Goal: Use online tool/utility: Use online tool/utility

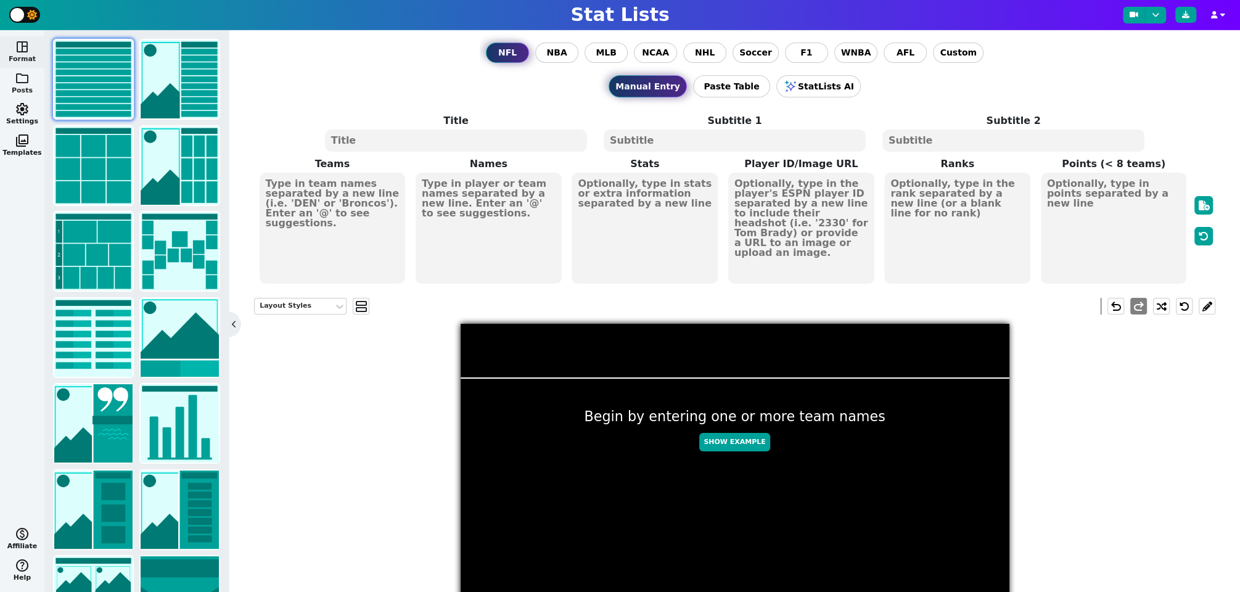
click at [24, 86] on button "folder Posts" at bounding box center [22, 83] width 44 height 31
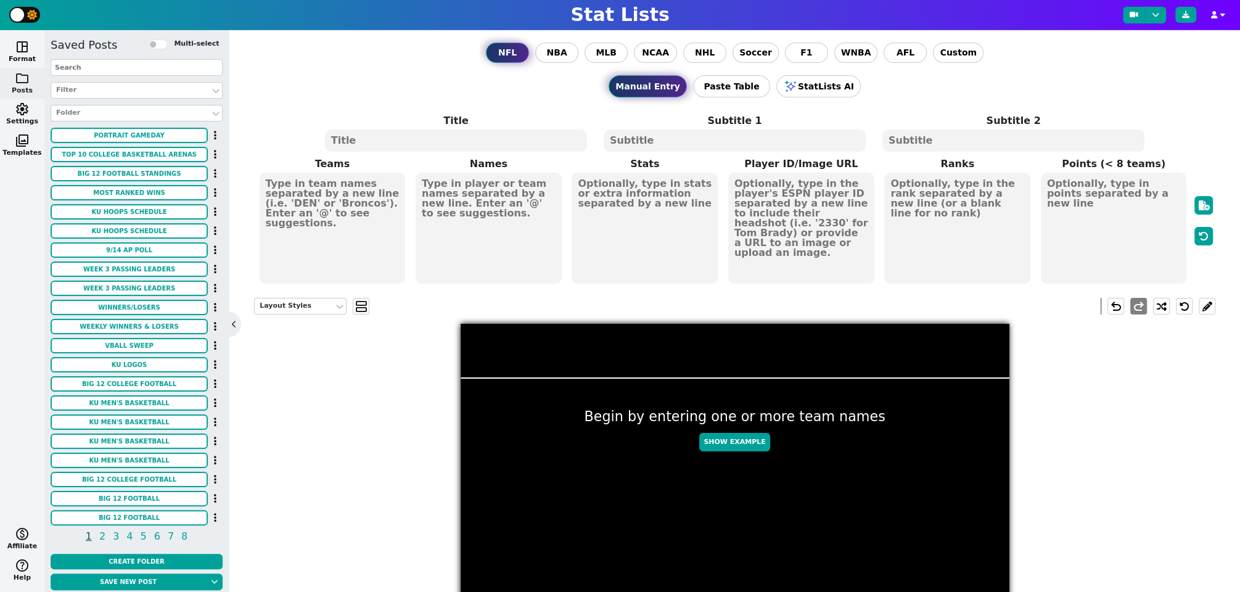
click at [89, 68] on input "text" at bounding box center [137, 67] width 172 height 17
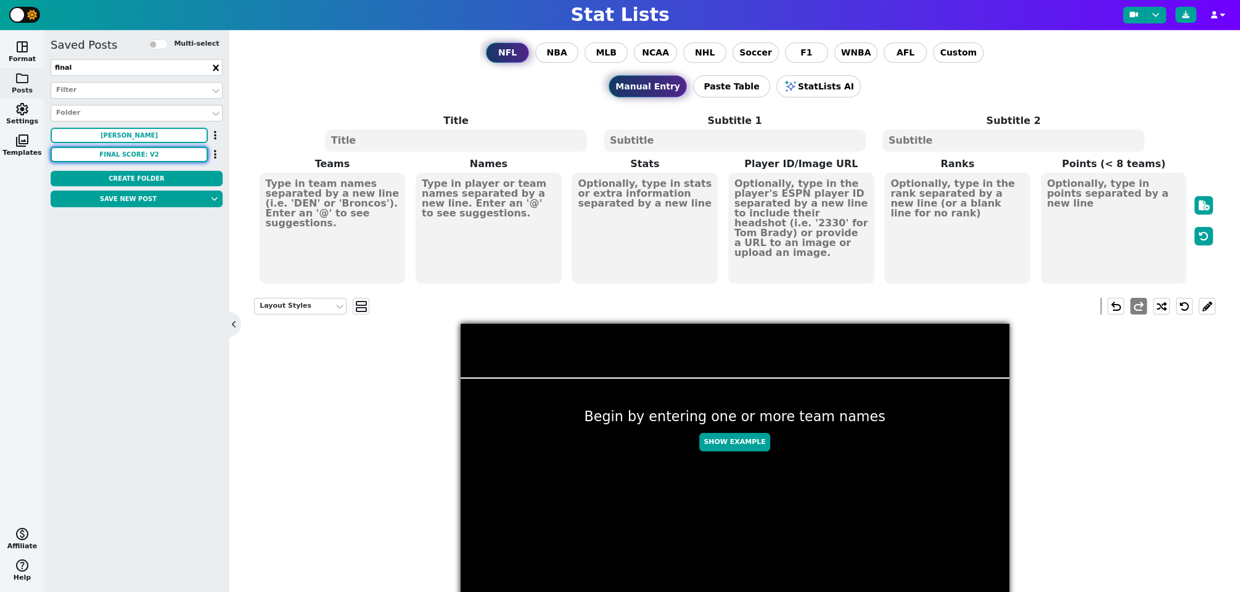
type input "final"
click at [130, 156] on button "FINAL SCORE: V2" at bounding box center [129, 154] width 157 height 15
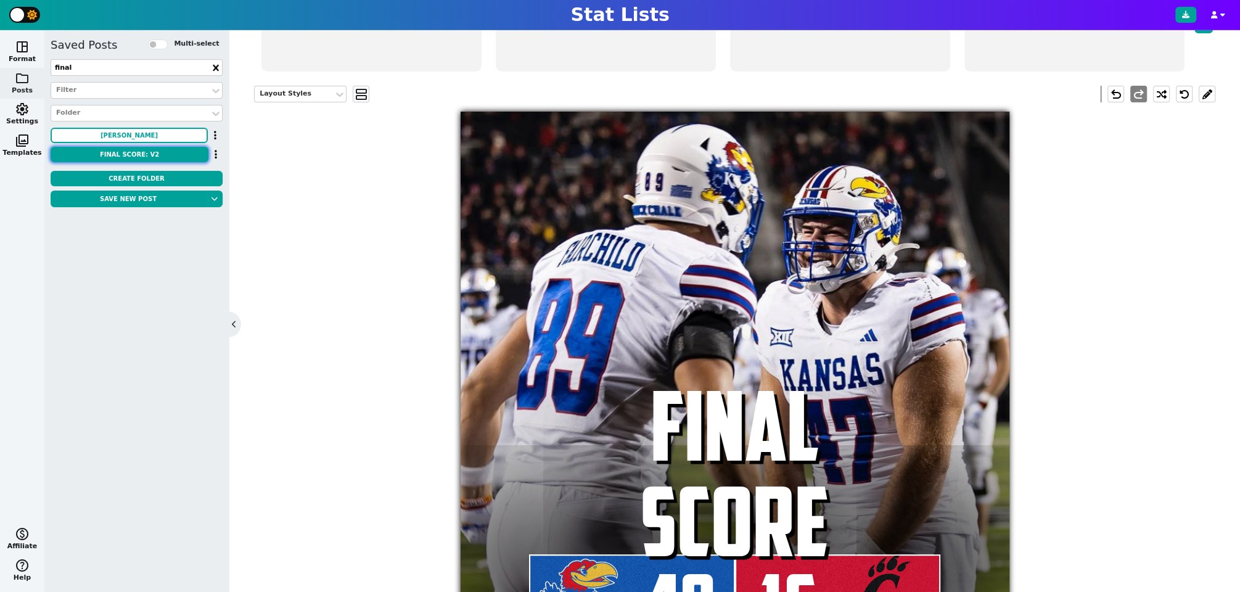
scroll to position [199, 0]
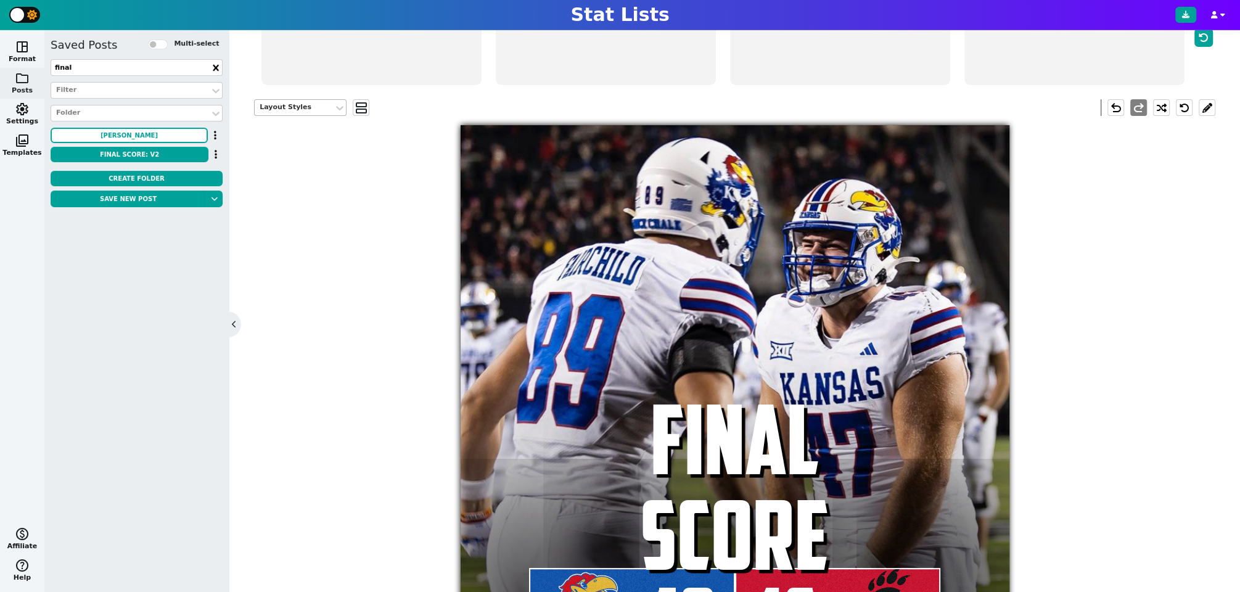
click at [317, 112] on div "Layout Styles" at bounding box center [294, 107] width 79 height 17
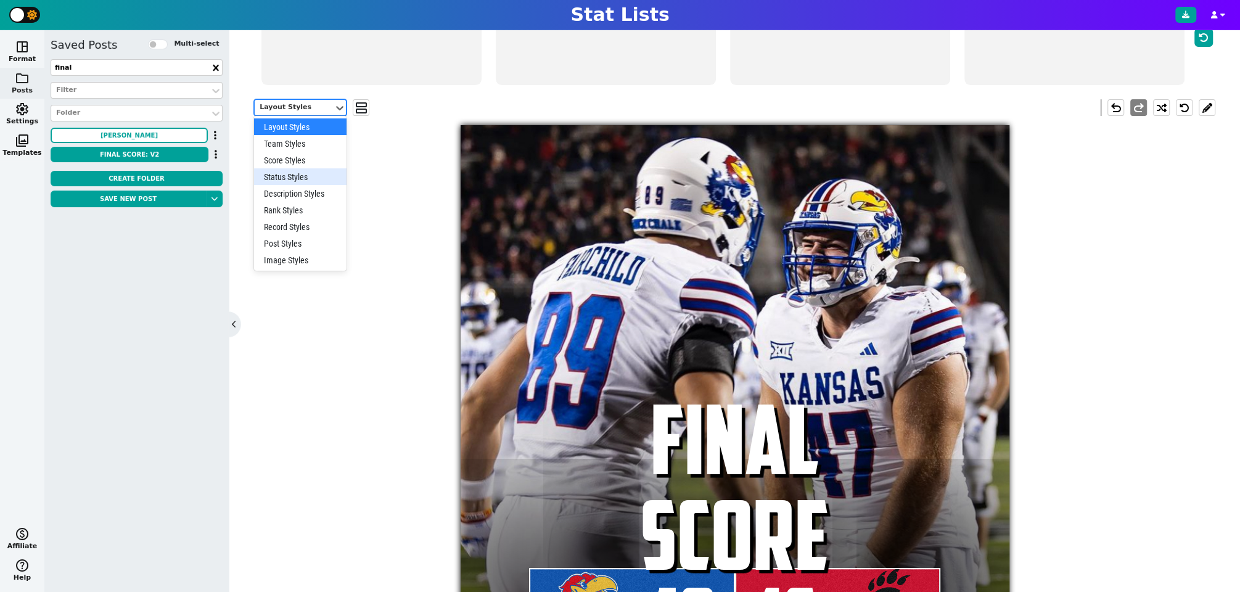
click at [300, 169] on div "Status Styles" at bounding box center [300, 176] width 93 height 17
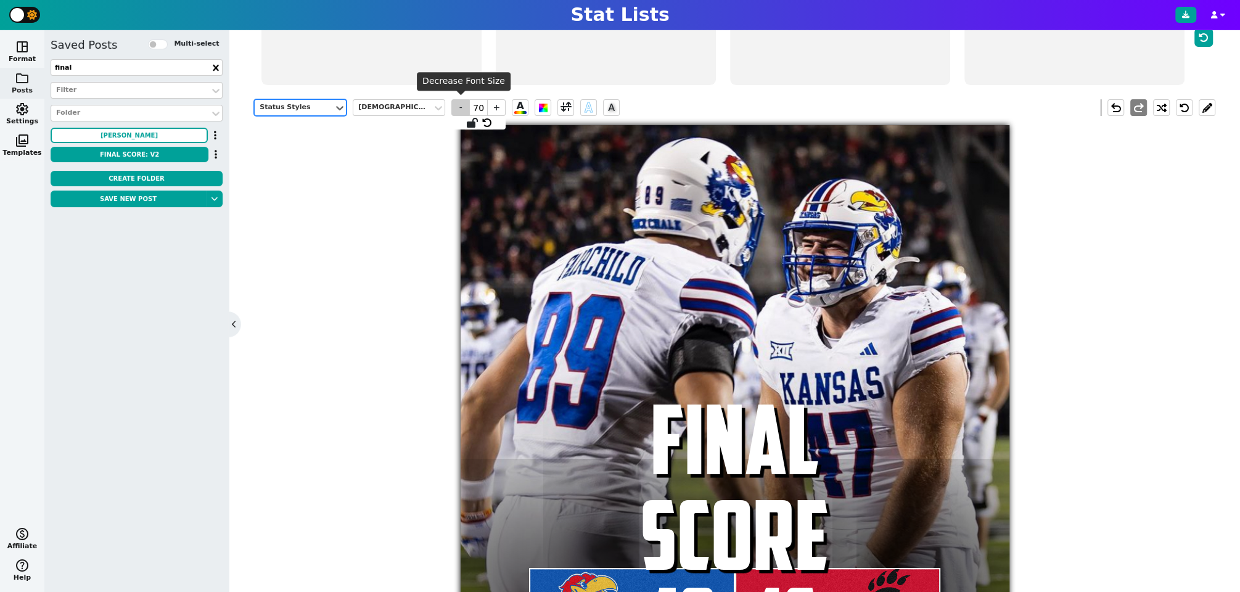
click at [465, 110] on span "-" at bounding box center [460, 107] width 19 height 17
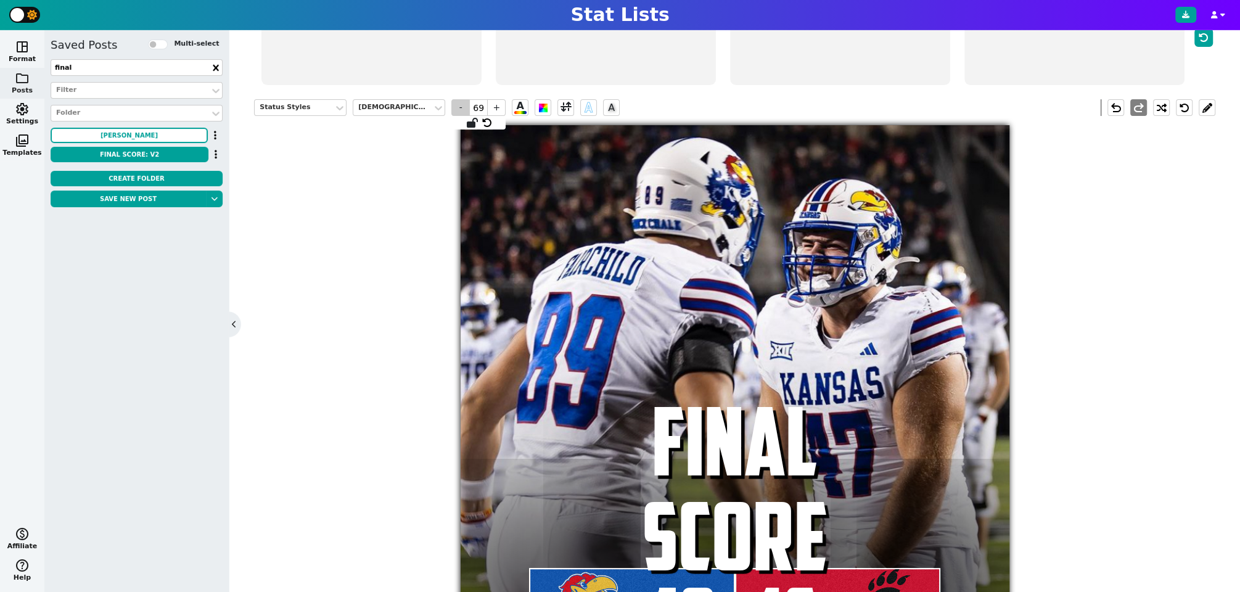
click at [465, 110] on span "-" at bounding box center [460, 107] width 19 height 17
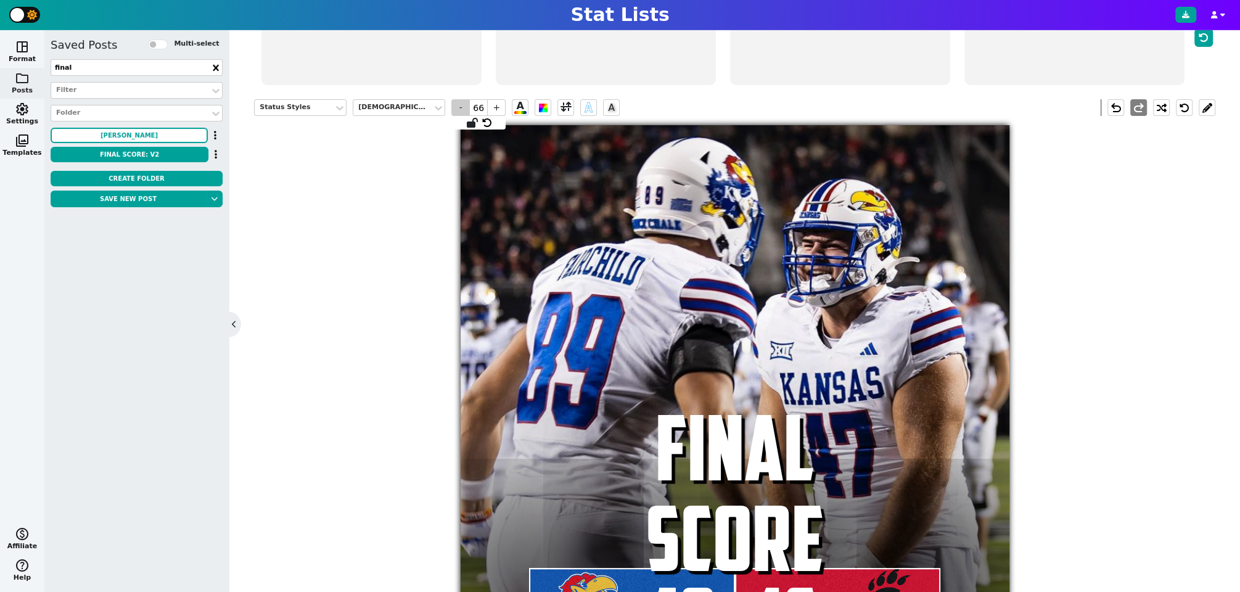
click at [465, 110] on span "-" at bounding box center [460, 107] width 19 height 17
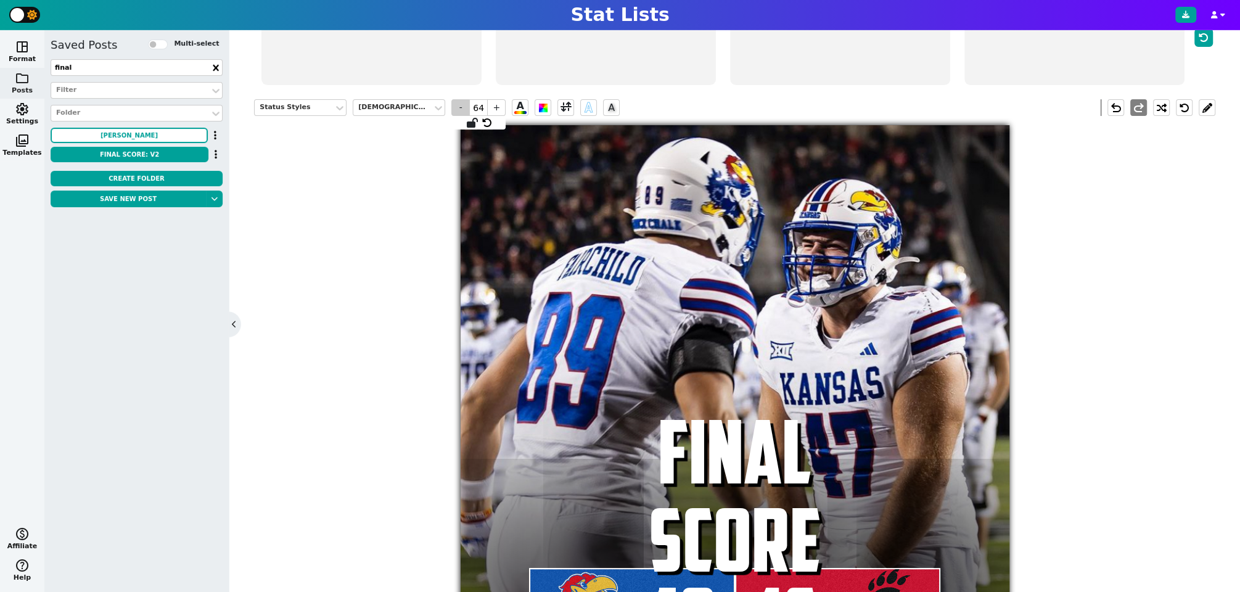
click at [465, 110] on span "-" at bounding box center [460, 107] width 19 height 17
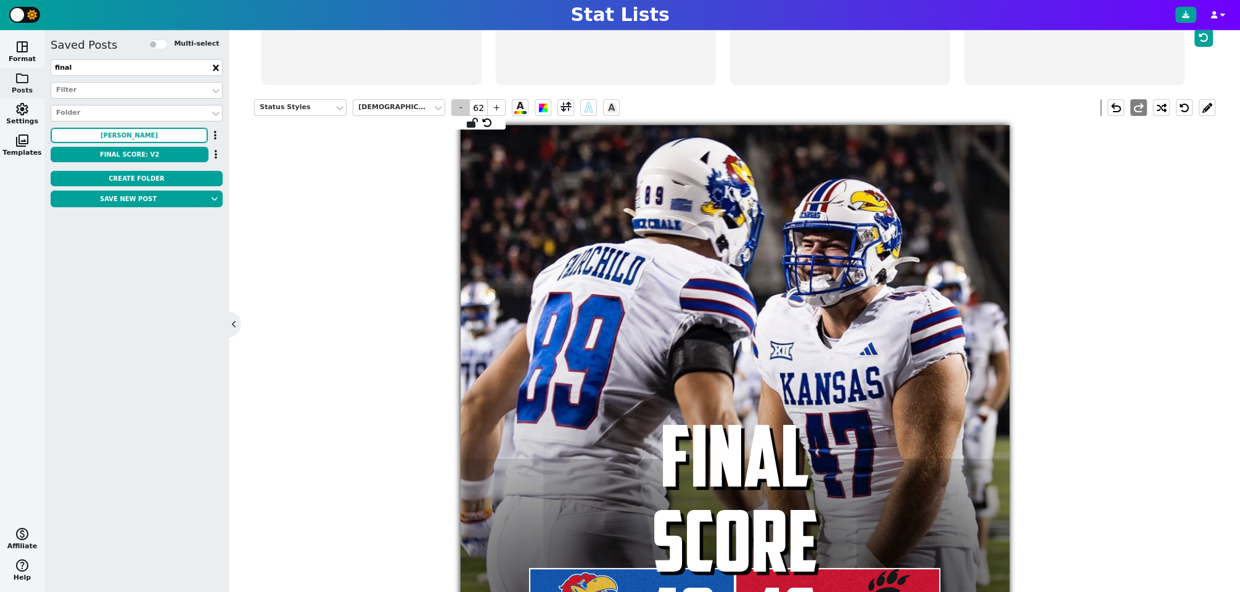
click at [465, 110] on span "-" at bounding box center [460, 107] width 19 height 17
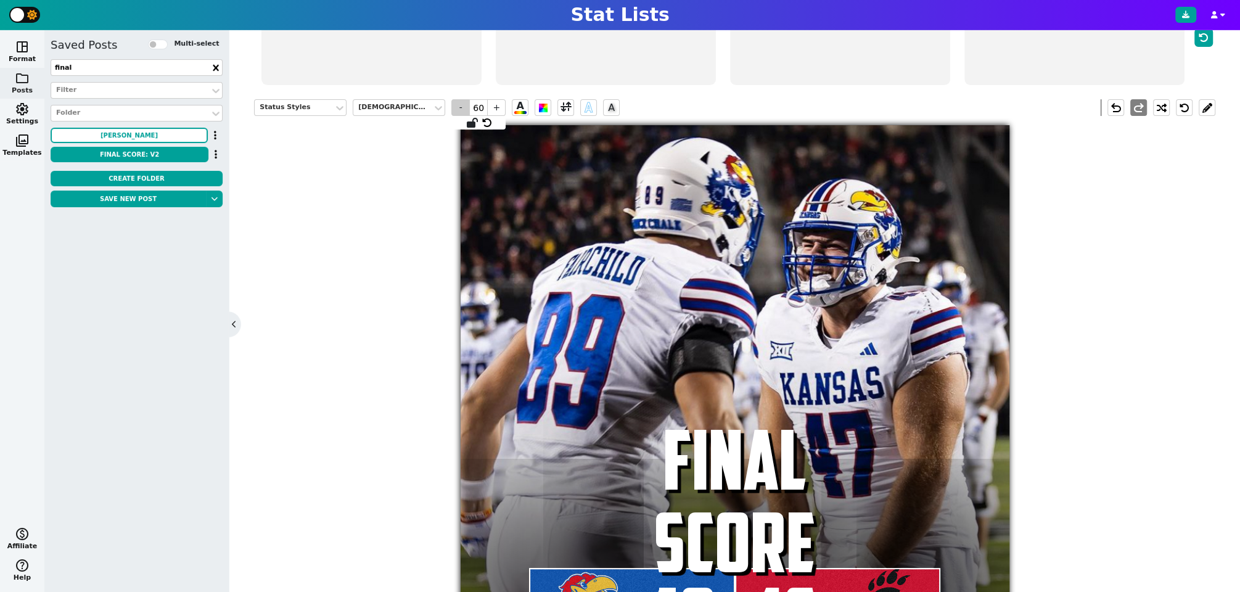
click at [465, 110] on span "-" at bounding box center [460, 107] width 19 height 17
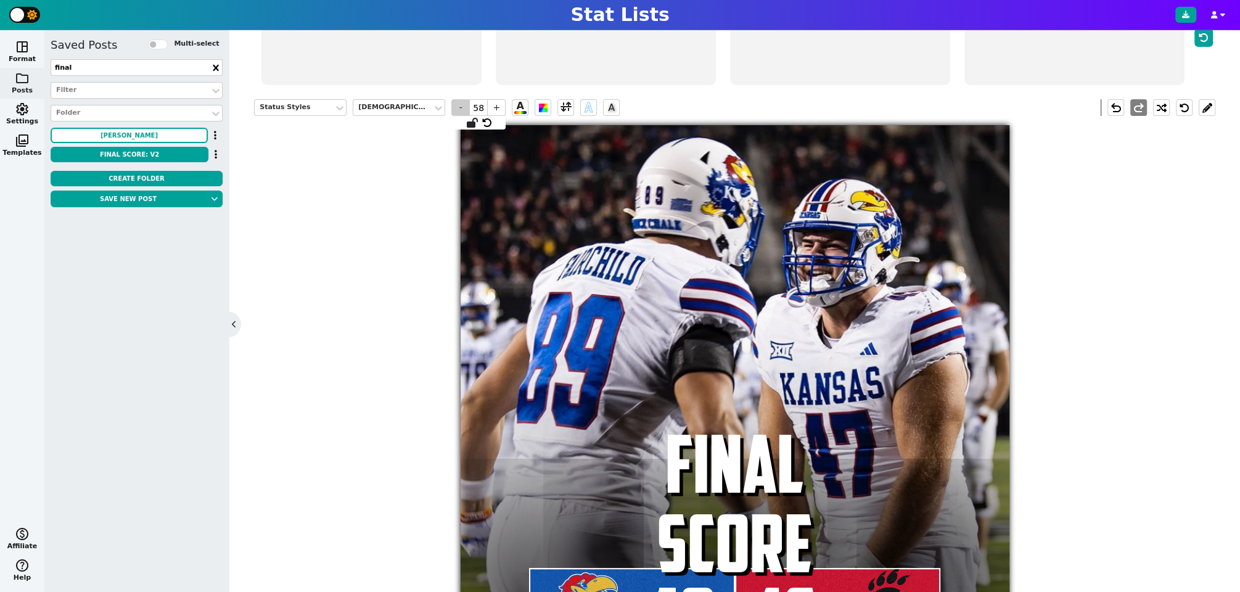
click at [465, 110] on span "-" at bounding box center [460, 107] width 19 height 17
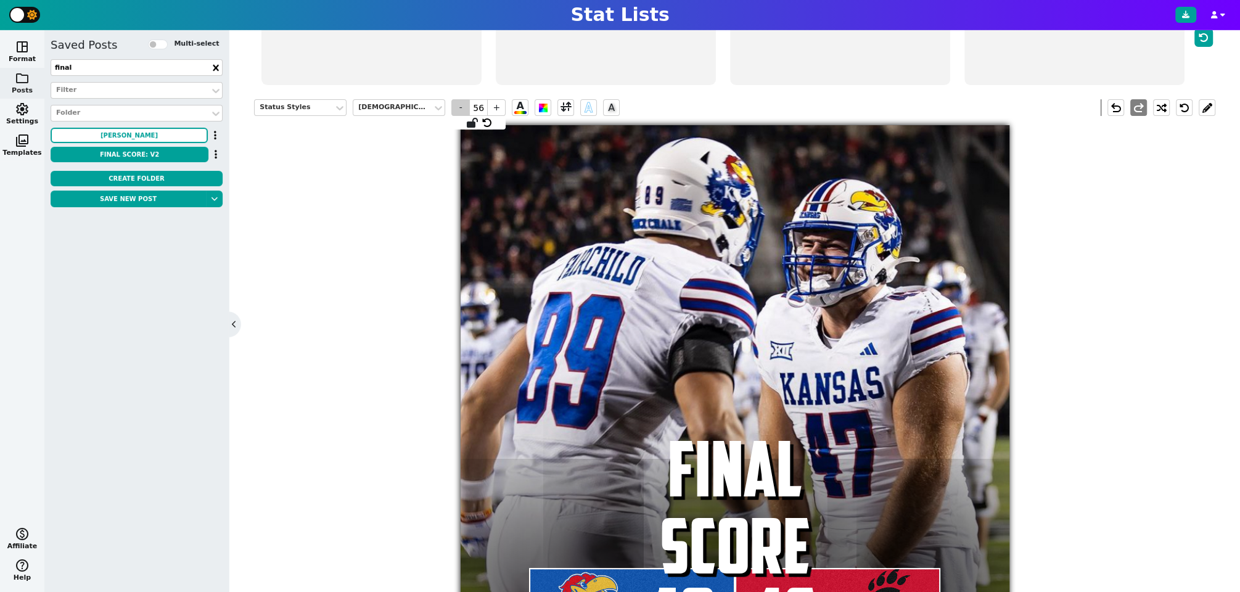
click at [465, 110] on span "-" at bounding box center [460, 107] width 19 height 17
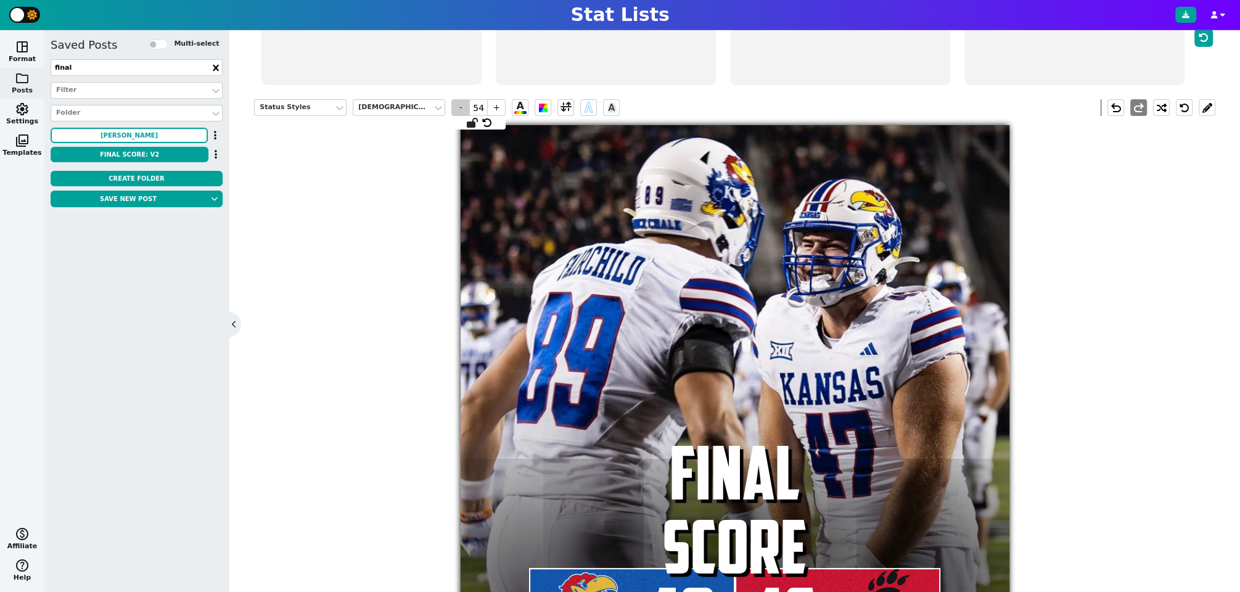
click at [465, 110] on span "-" at bounding box center [460, 107] width 19 height 17
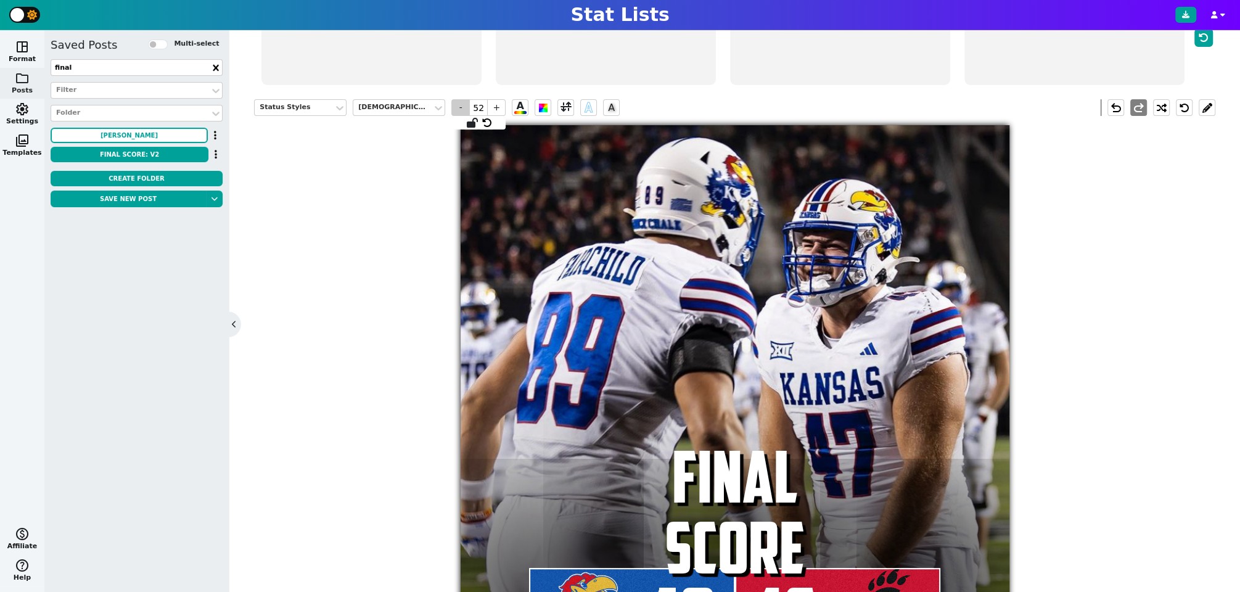
click at [465, 110] on span "-" at bounding box center [460, 107] width 19 height 17
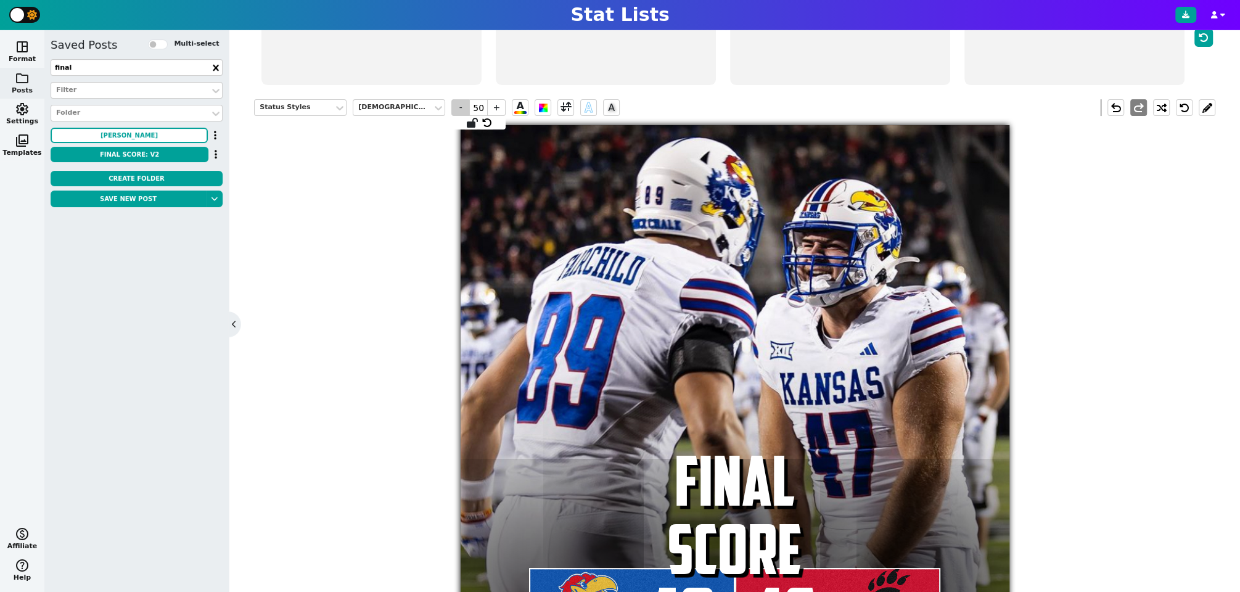
click at [465, 110] on span "-" at bounding box center [460, 107] width 19 height 17
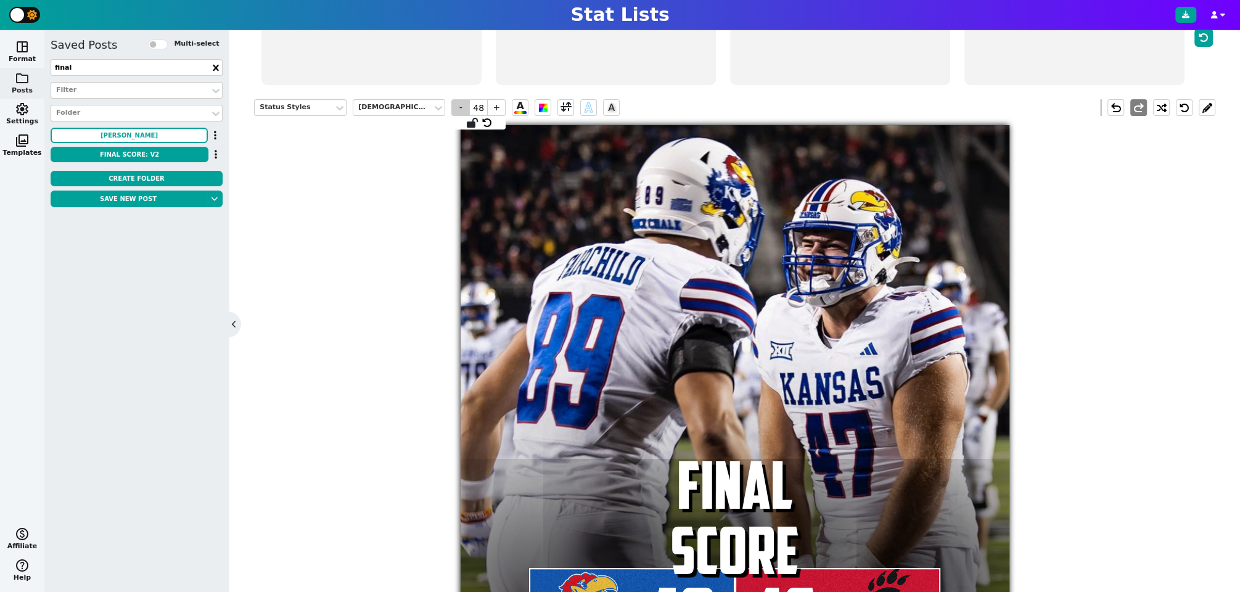
click at [465, 110] on span "-" at bounding box center [460, 107] width 19 height 17
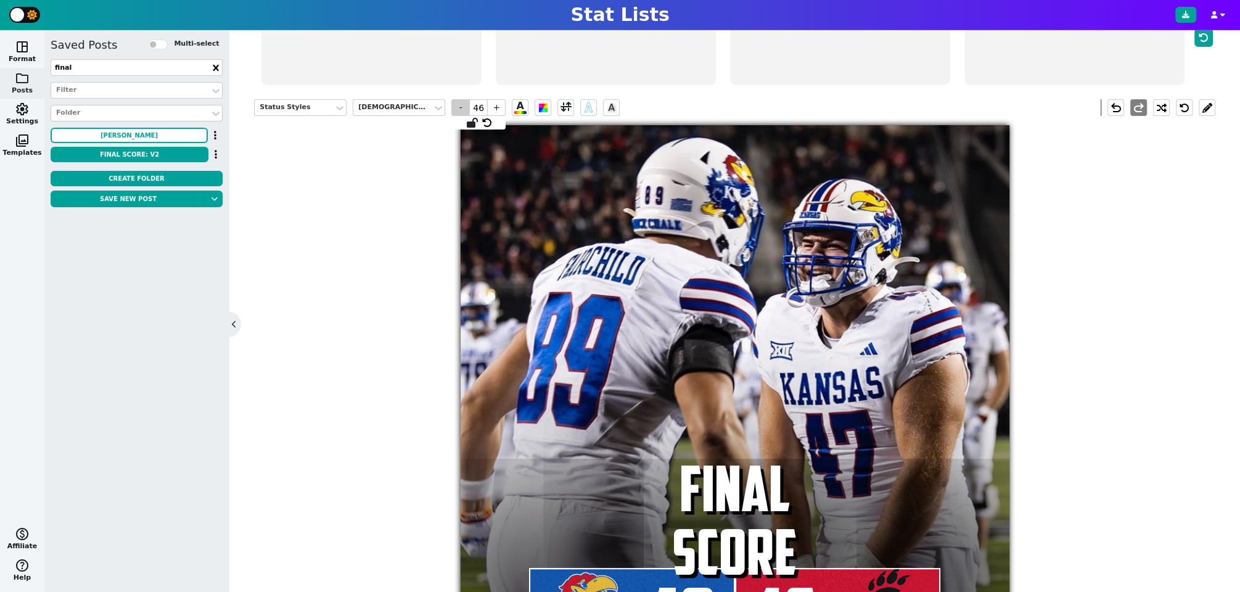
click at [465, 110] on span "-" at bounding box center [460, 107] width 19 height 17
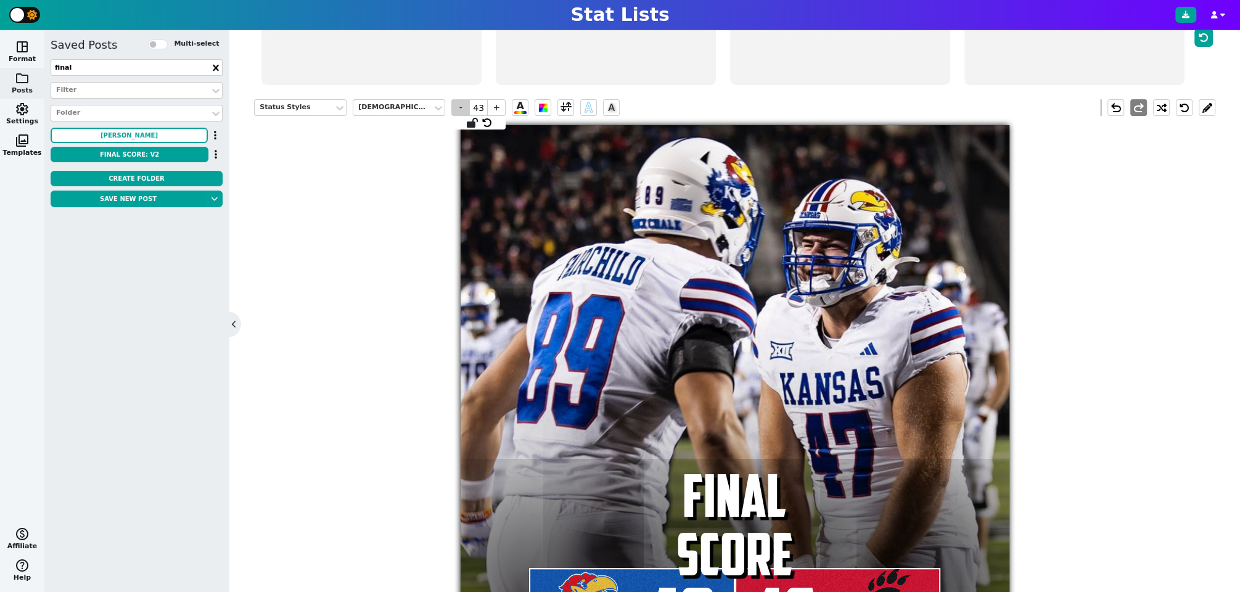
click at [465, 110] on span "-" at bounding box center [460, 107] width 19 height 17
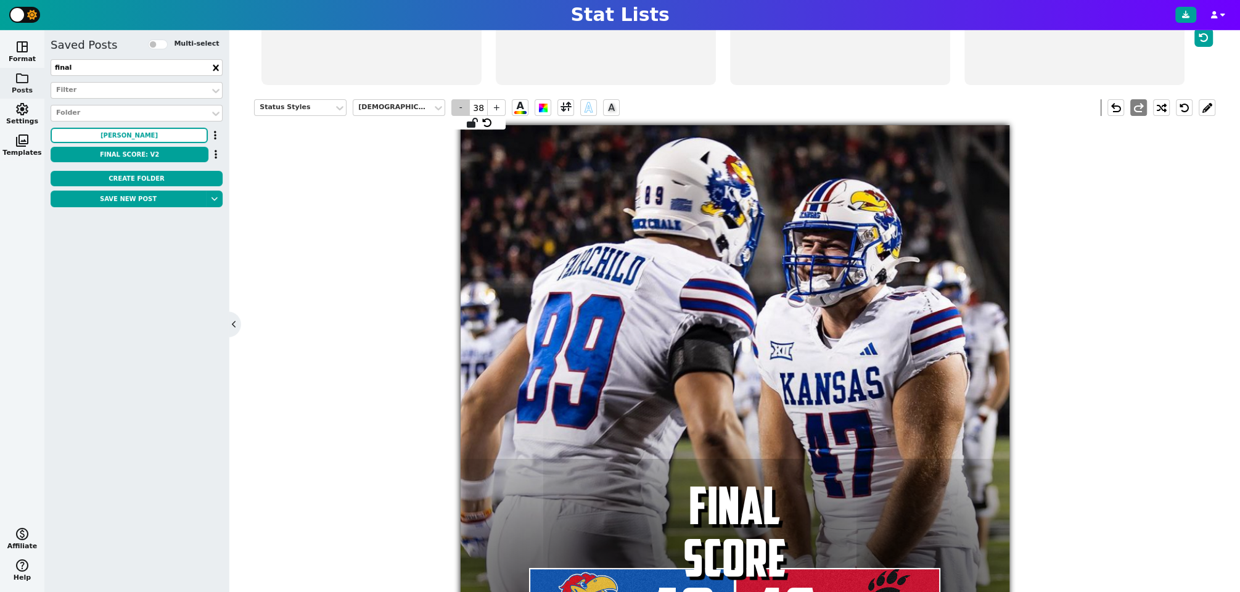
click at [465, 110] on span "-" at bounding box center [460, 107] width 19 height 17
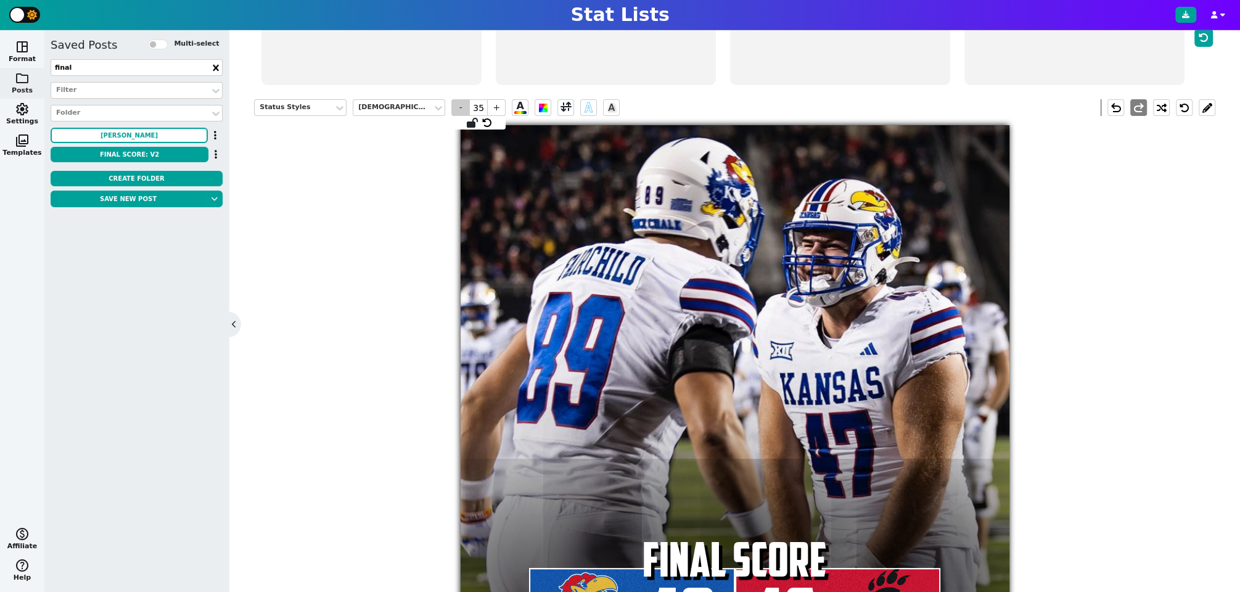
click at [465, 110] on span "-" at bounding box center [460, 107] width 19 height 17
click at [500, 107] on span "+" at bounding box center [496, 107] width 19 height 17
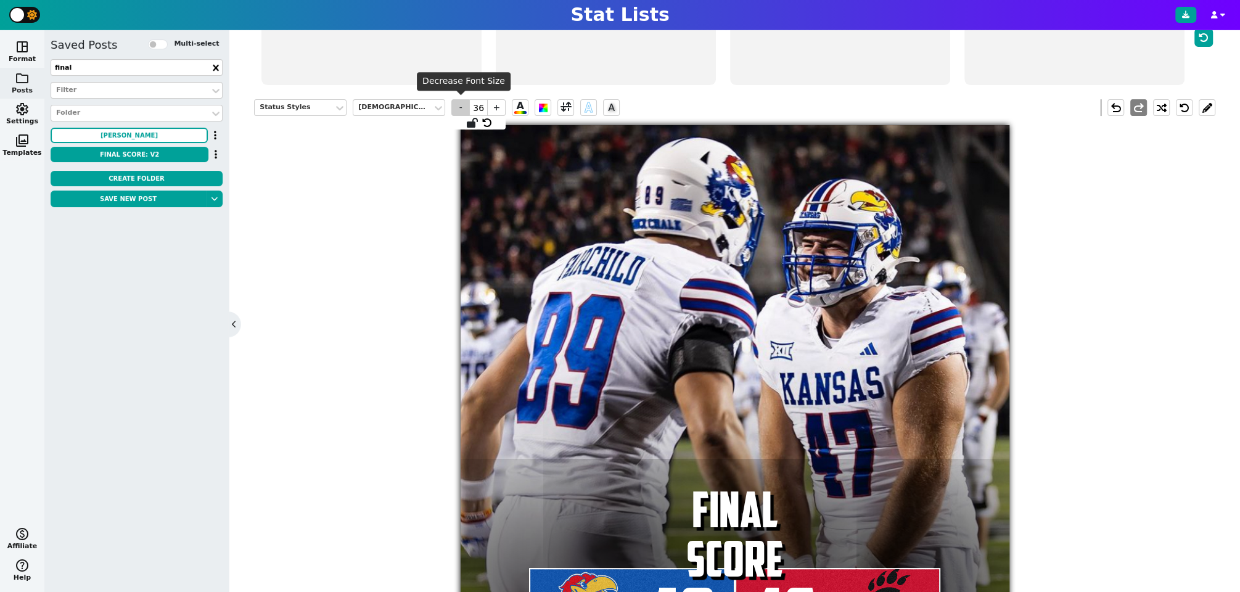
click at [459, 105] on span "-" at bounding box center [460, 107] width 19 height 17
type input "35"
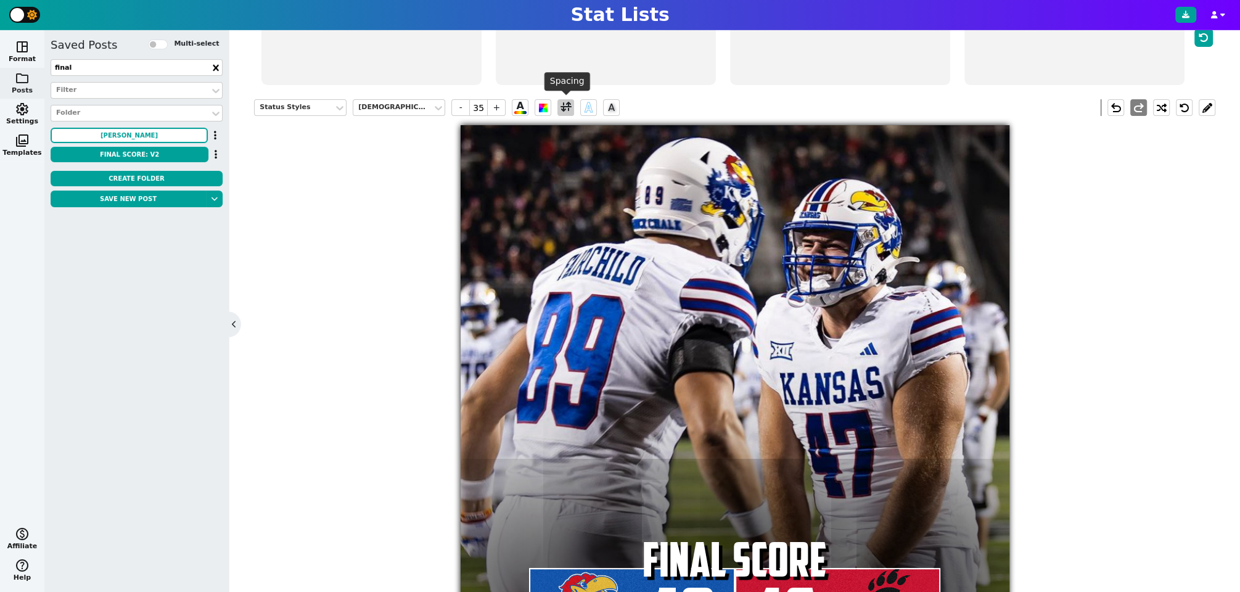
click at [568, 107] on span at bounding box center [566, 107] width 11 height 15
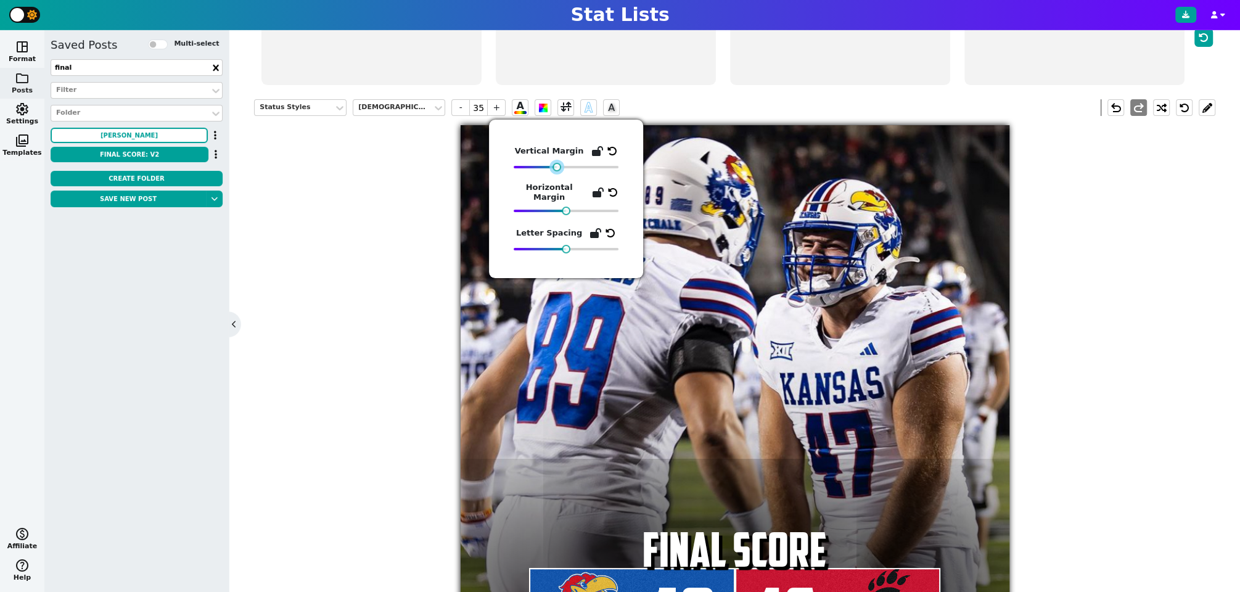
drag, startPoint x: 549, startPoint y: 168, endPoint x: 557, endPoint y: 170, distance: 8.4
click at [557, 170] on div at bounding box center [557, 167] width 9 height 9
click at [370, 302] on div "Status Styles American Captain - 35 + A A A undo redo 49 FINAL SCORE 16" at bounding box center [734, 382] width 961 height 584
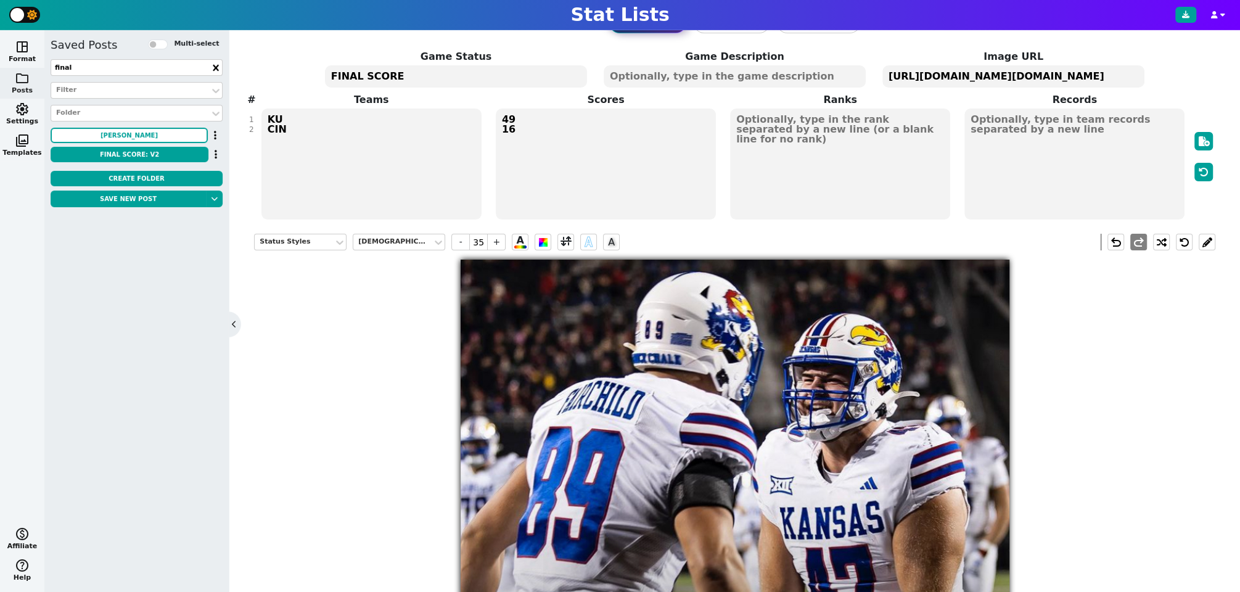
scroll to position [59, 0]
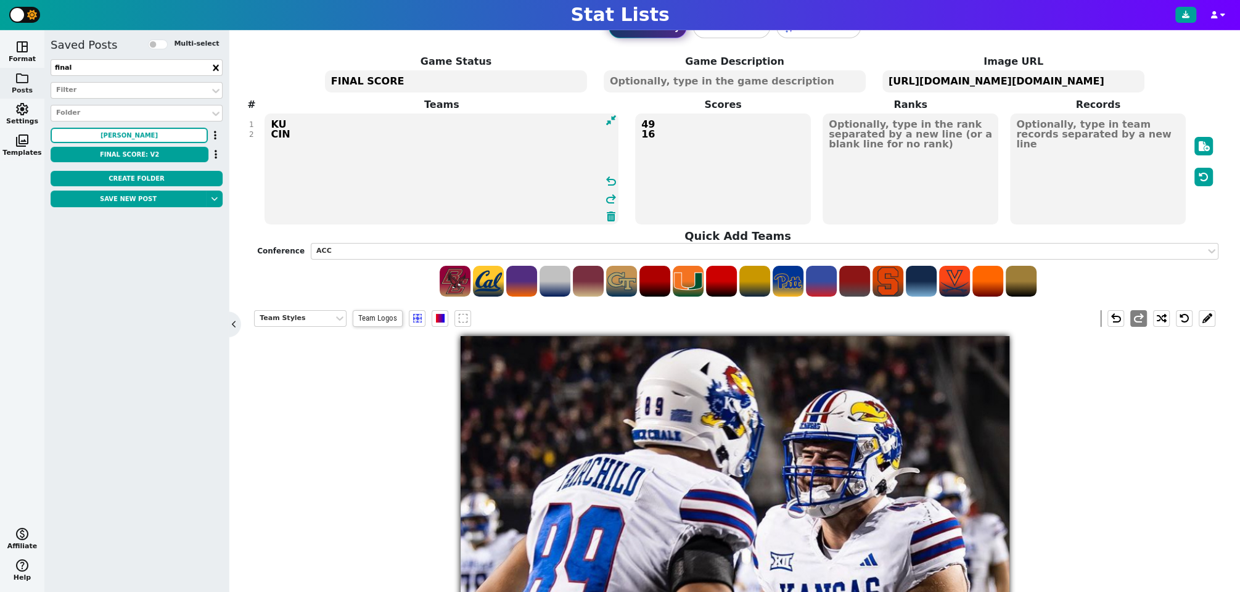
click at [282, 133] on textarea "KU CIN" at bounding box center [442, 168] width 354 height 111
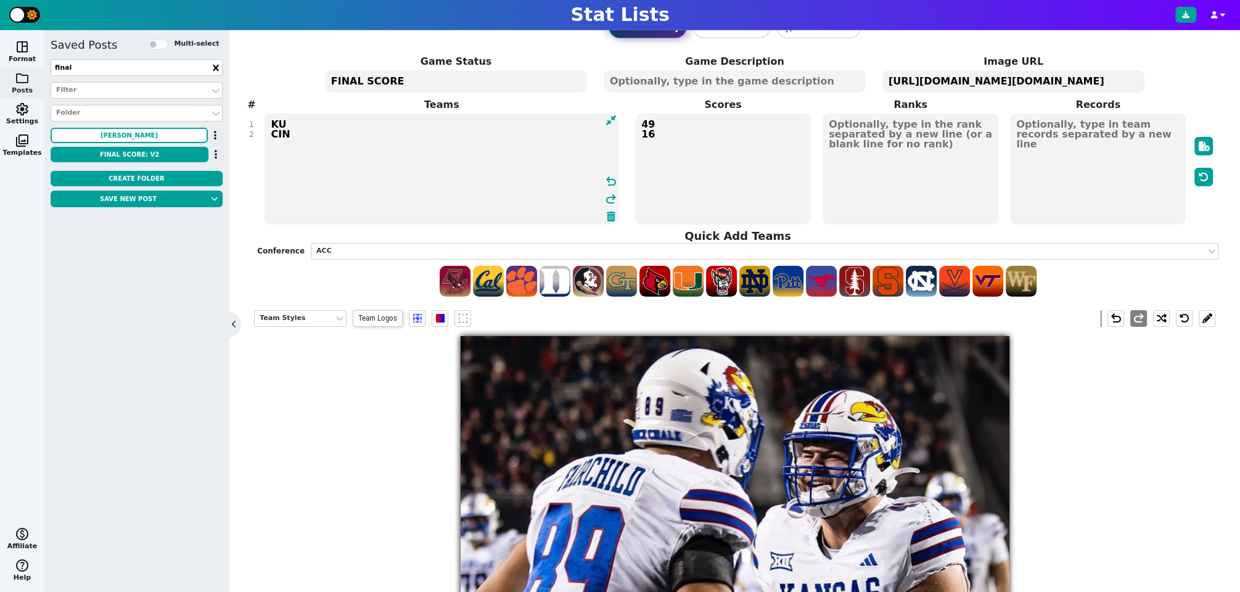
click at [282, 133] on textarea "KU CIN" at bounding box center [442, 168] width 354 height 111
type textarea "KU UCF"
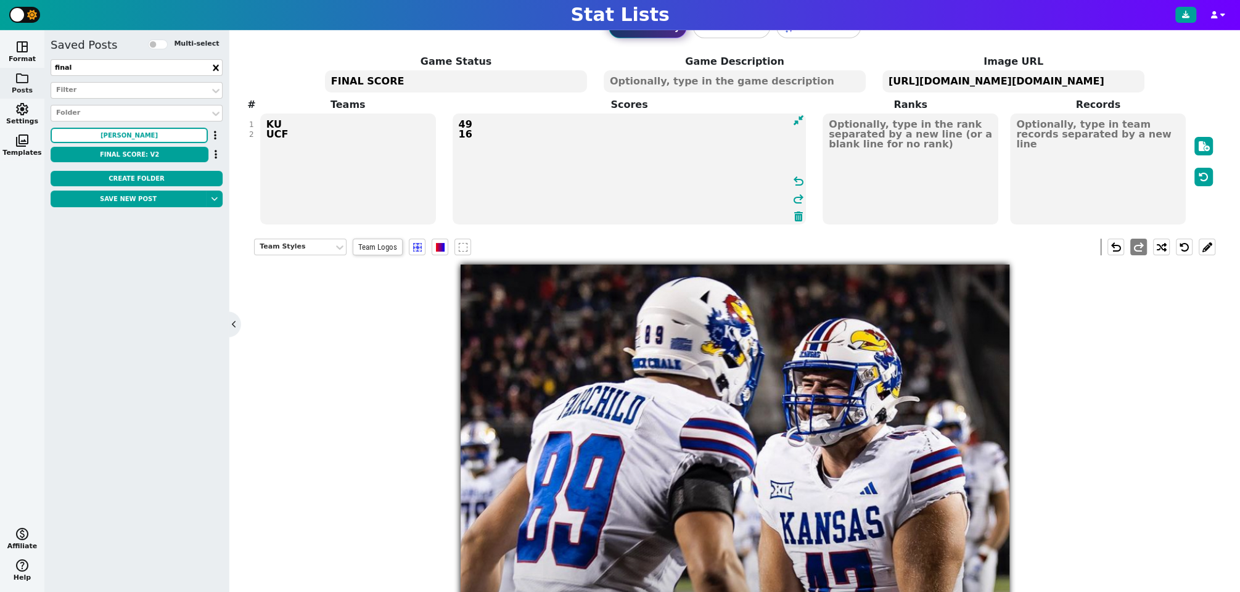
drag, startPoint x: 662, startPoint y: 137, endPoint x: 449, endPoint y: 122, distance: 213.9
click at [448, 122] on span "Scores 49 16 undo redo" at bounding box center [629, 161] width 375 height 128
type textarea "49 16"
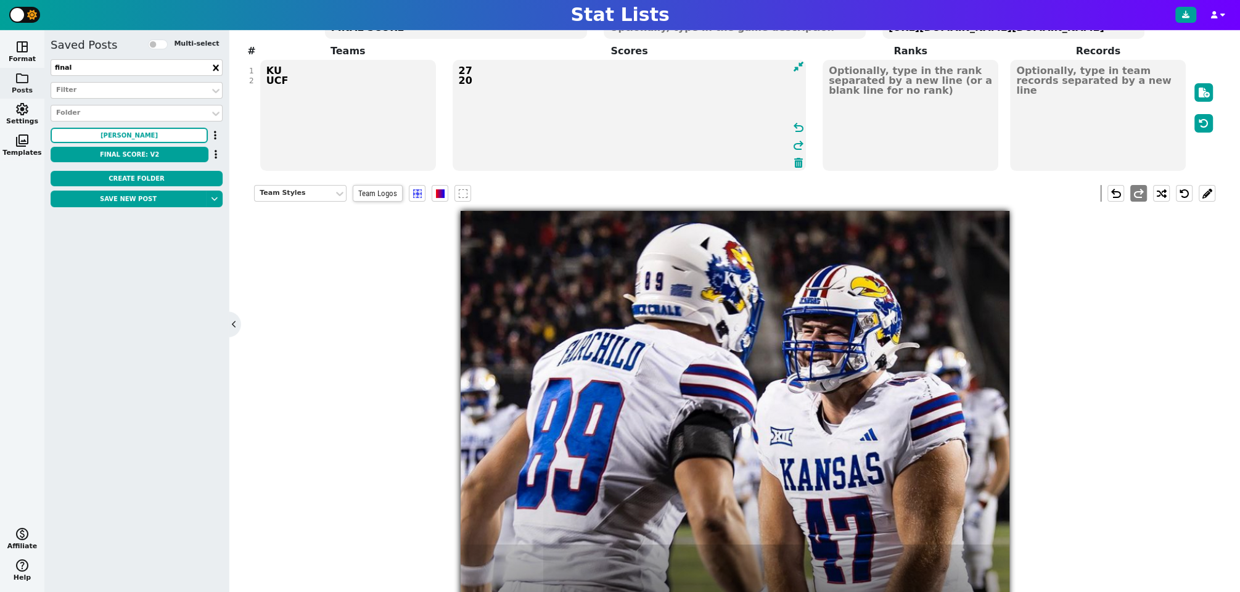
scroll to position [115, 0]
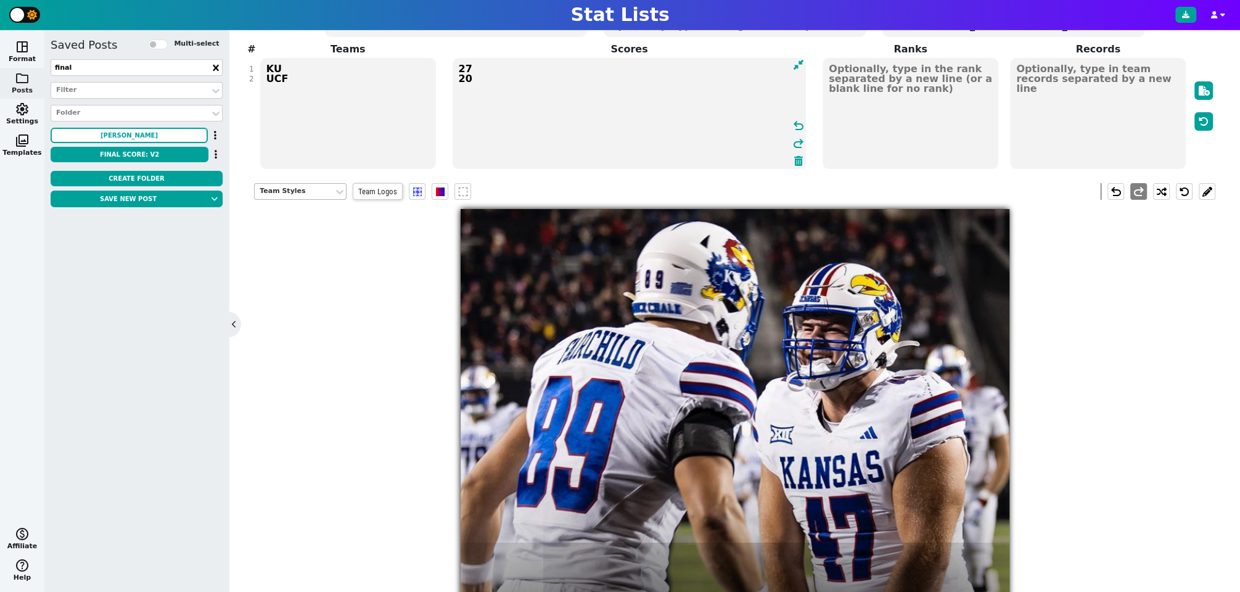
type textarea "27 20"
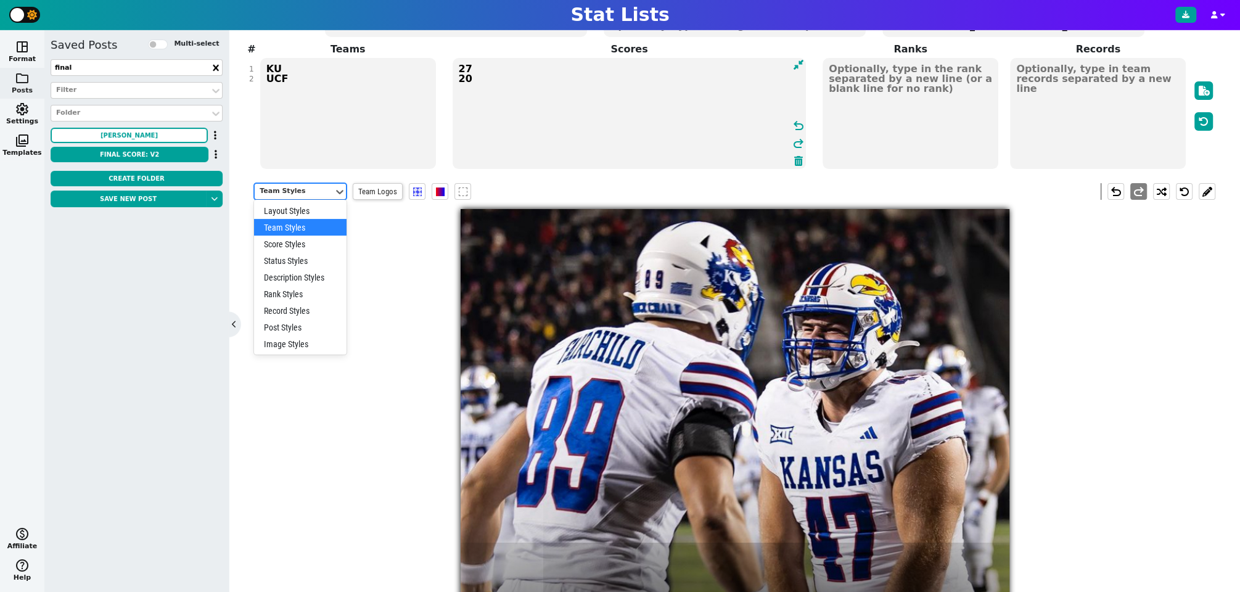
click at [307, 189] on div "Team Styles" at bounding box center [294, 191] width 69 height 10
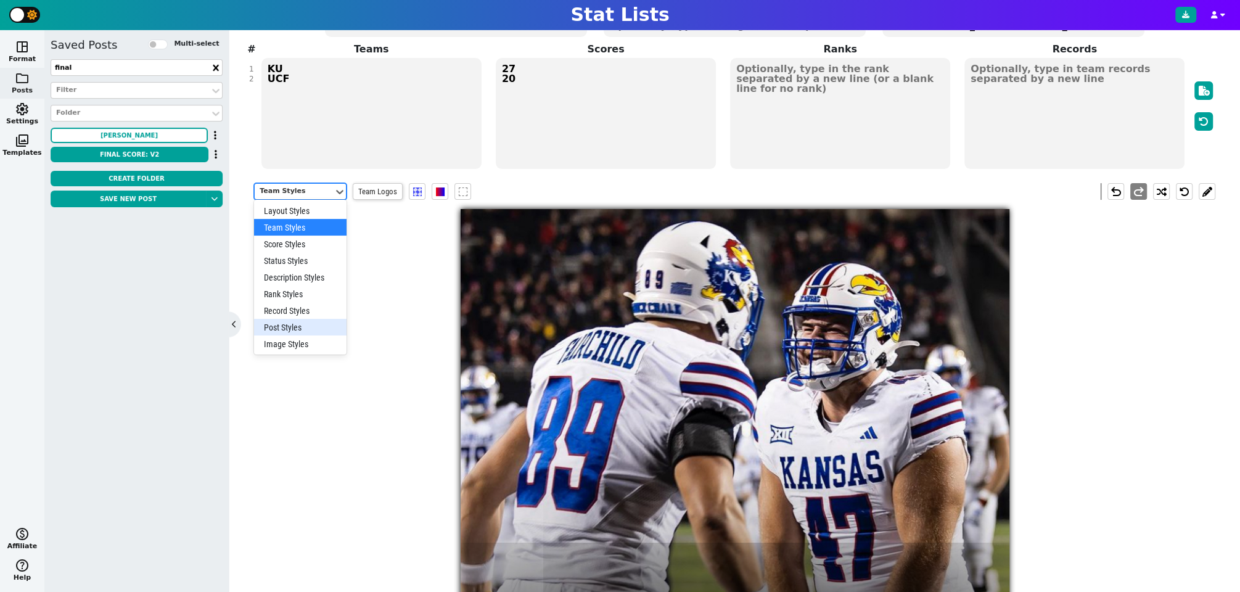
click at [292, 323] on div "Post Styles" at bounding box center [300, 327] width 93 height 17
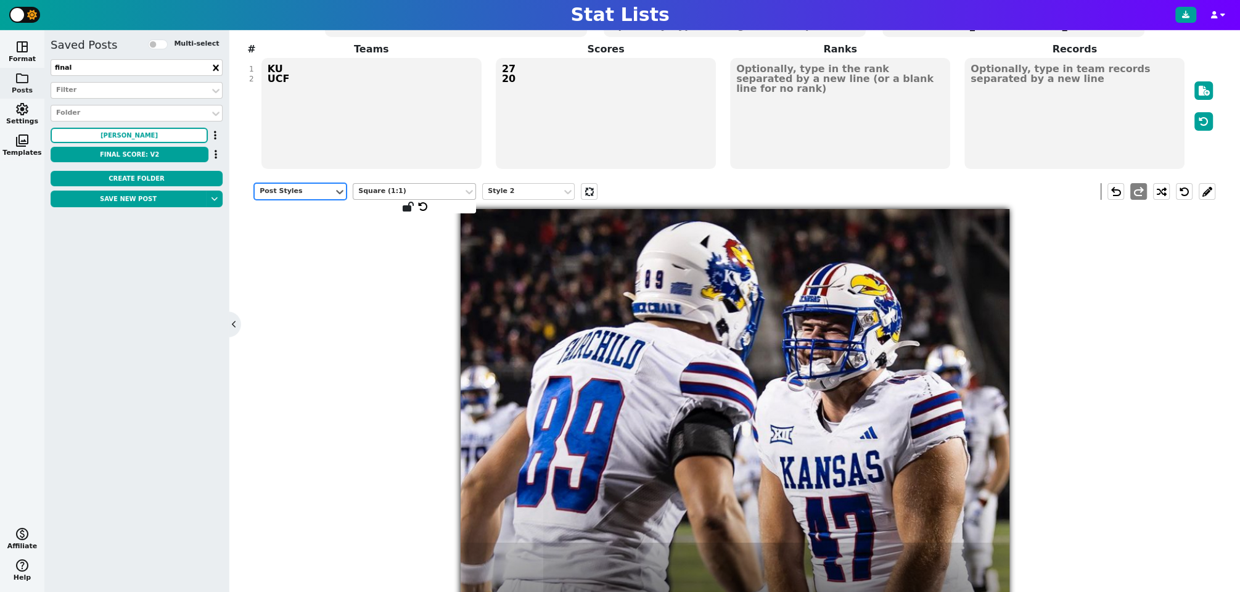
click at [411, 189] on div "Square (1:1)" at bounding box center [408, 191] width 100 height 10
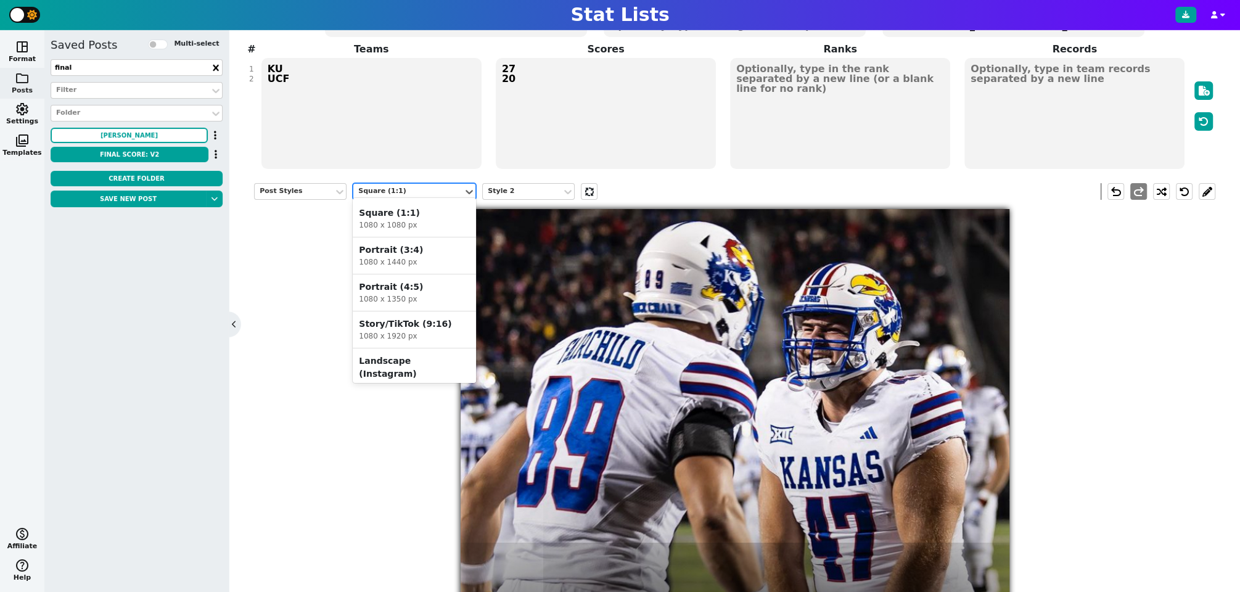
click at [401, 290] on div "Portrait (4:5)" at bounding box center [414, 287] width 111 height 13
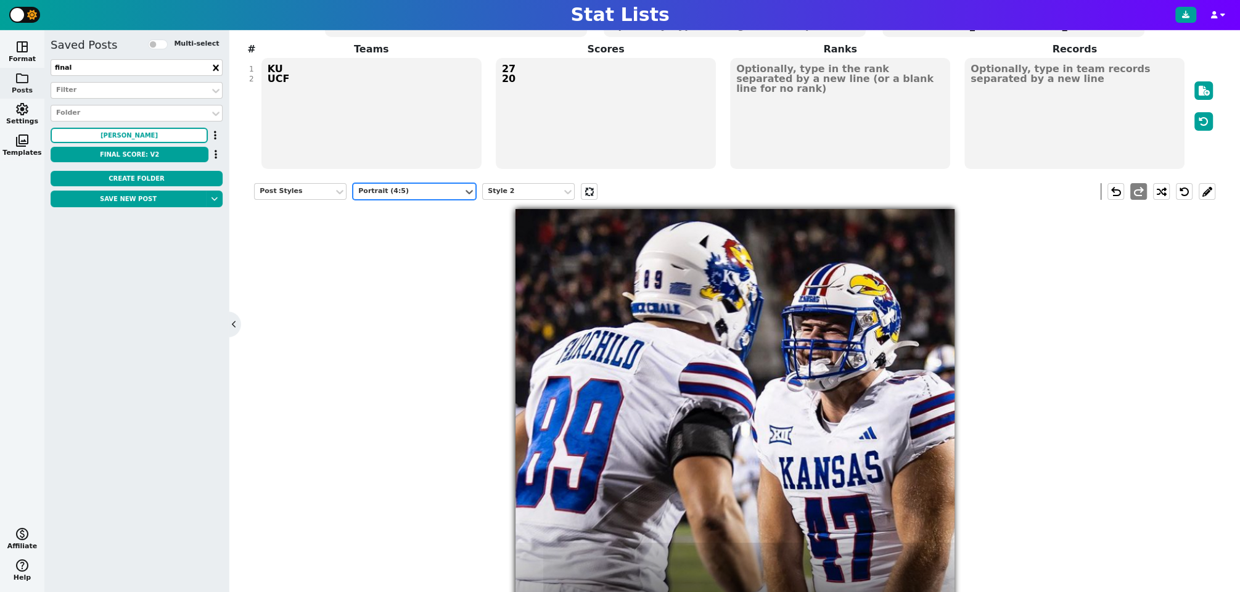
click at [390, 432] on div "Post Styles option Portrait (4:5), selected. Portrait (4:5) Style 2 undo redo 2…" at bounding box center [734, 466] width 961 height 584
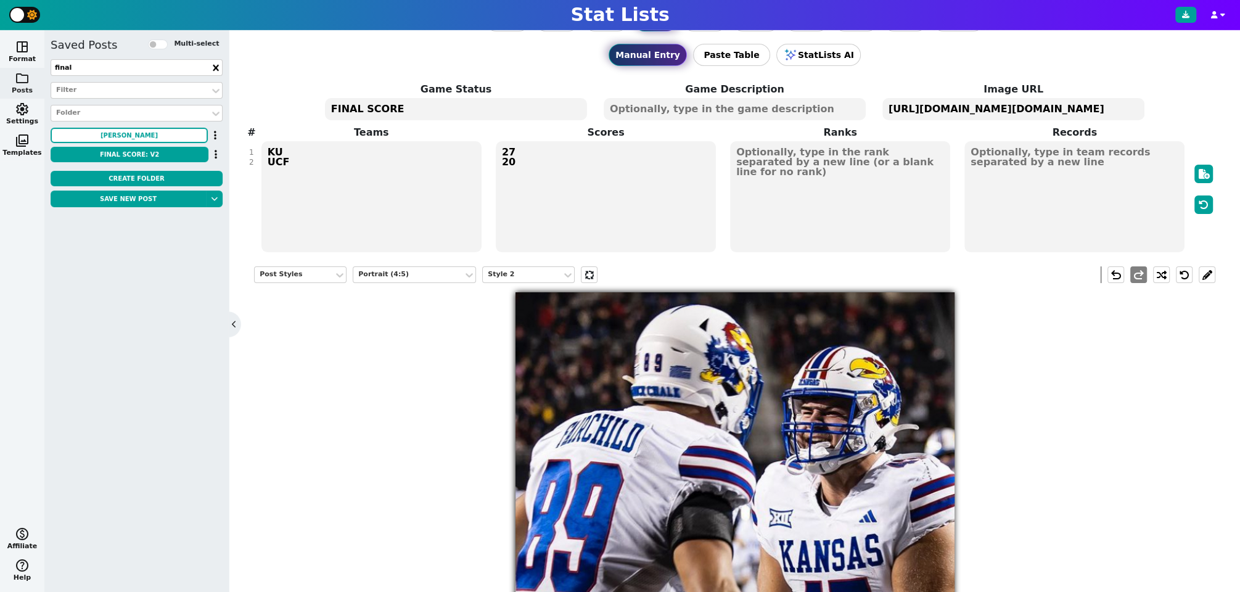
scroll to position [0, 0]
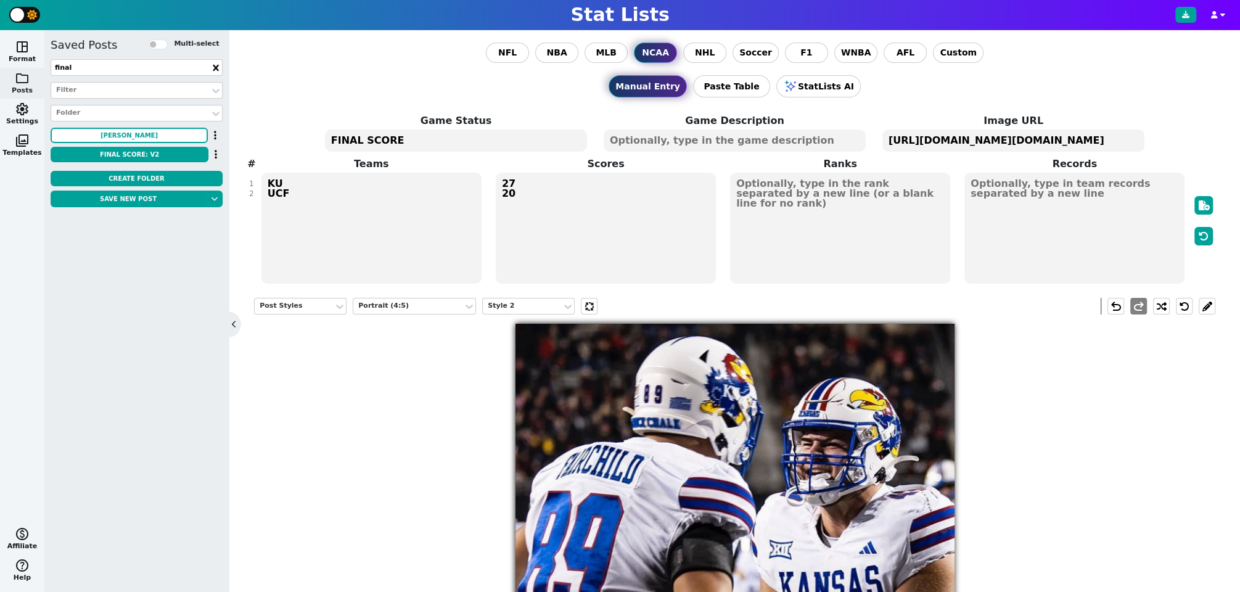
click at [928, 142] on textarea "[URL][DOMAIN_NAME][DOMAIN_NAME]" at bounding box center [1013, 141] width 262 height 22
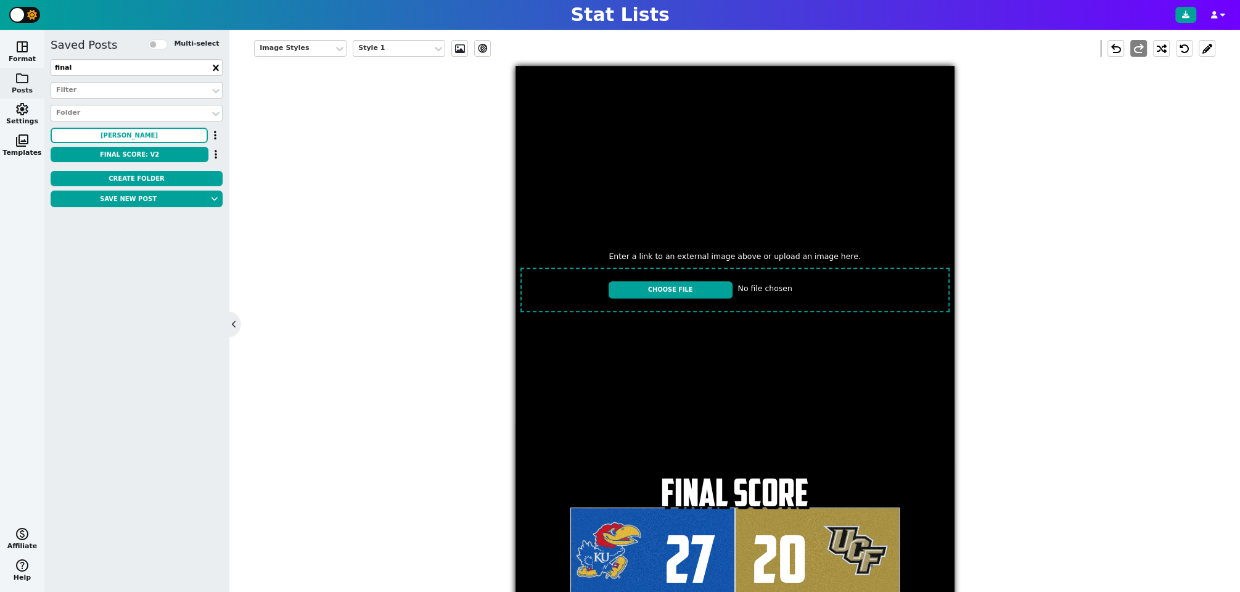
scroll to position [271, 0]
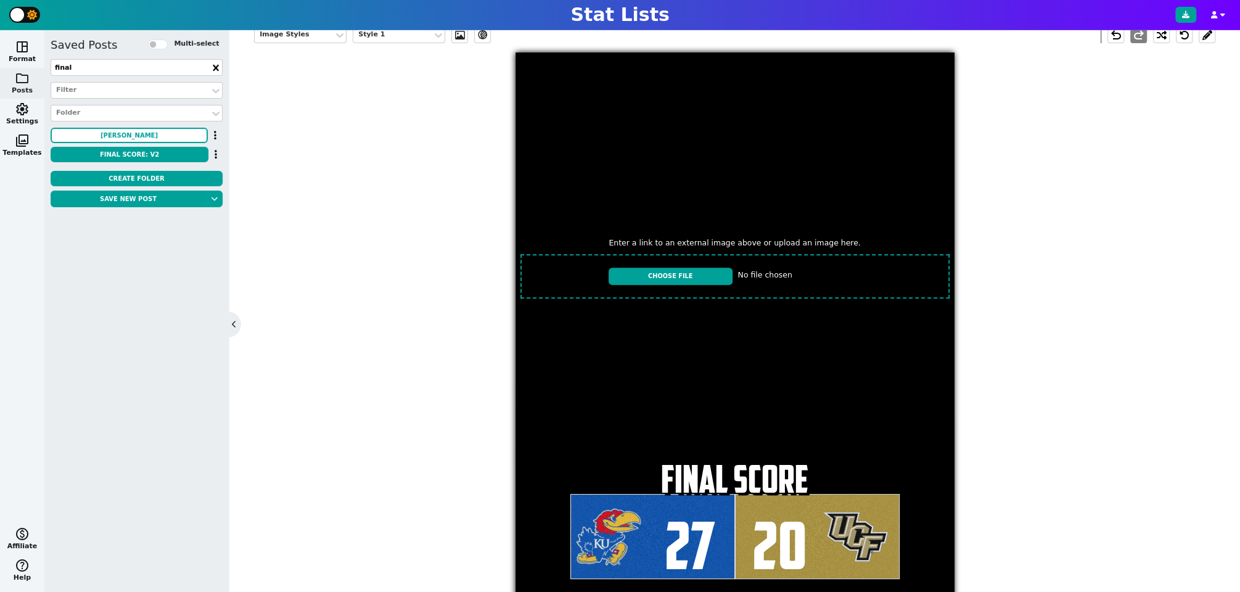
click at [672, 274] on input "file" at bounding box center [735, 276] width 439 height 54
type input "C:\fakepath\IMG_6703.jpeg"
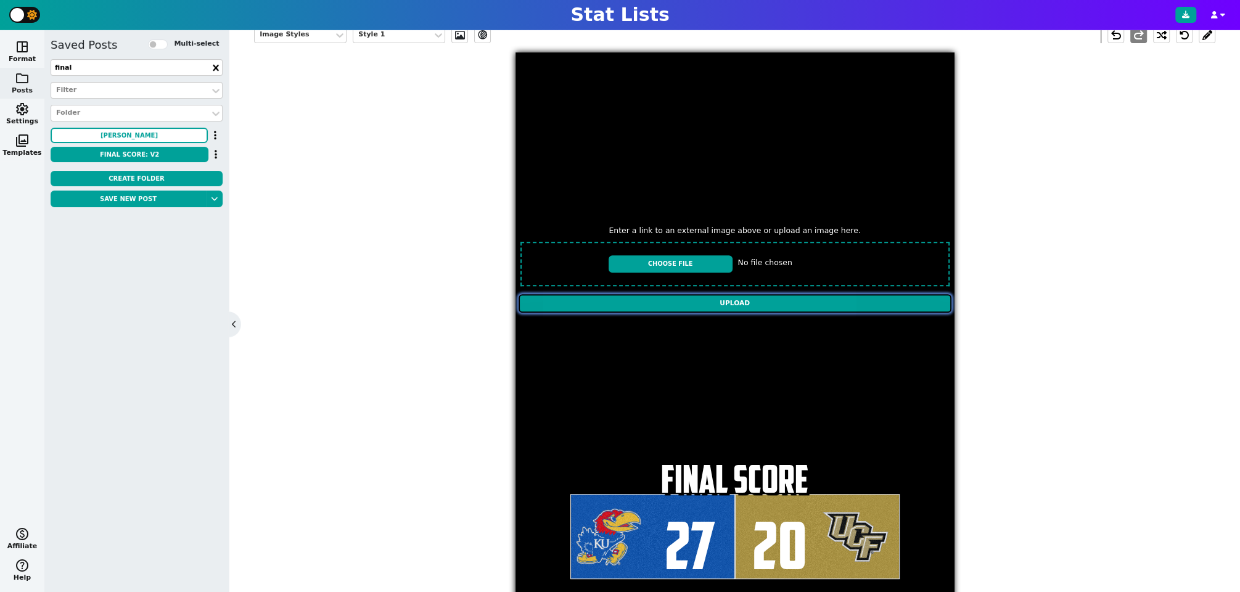
click at [765, 297] on input "Upload" at bounding box center [735, 303] width 433 height 19
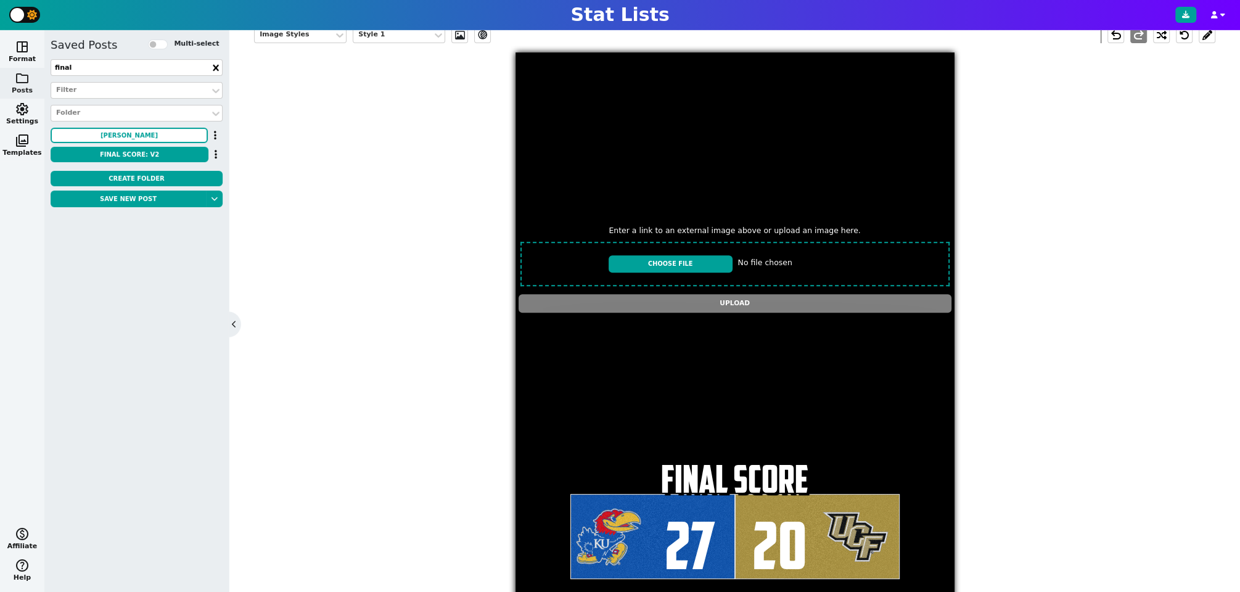
type textarea "[URL][DOMAIN_NAME][DOMAIN_NAME]"
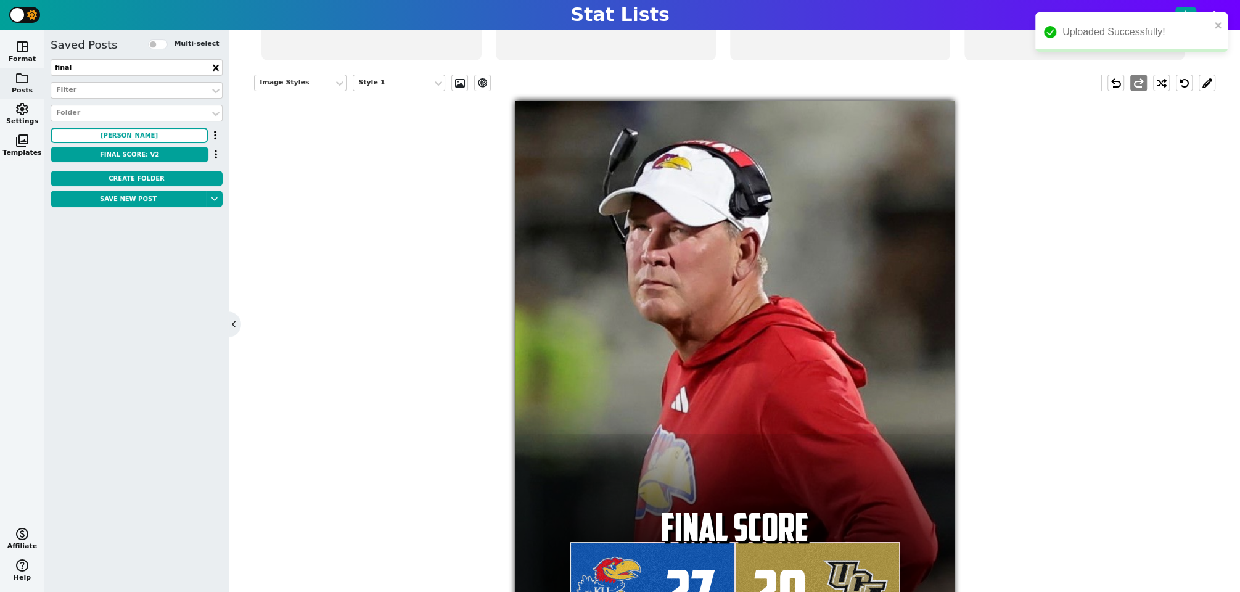
scroll to position [215, 0]
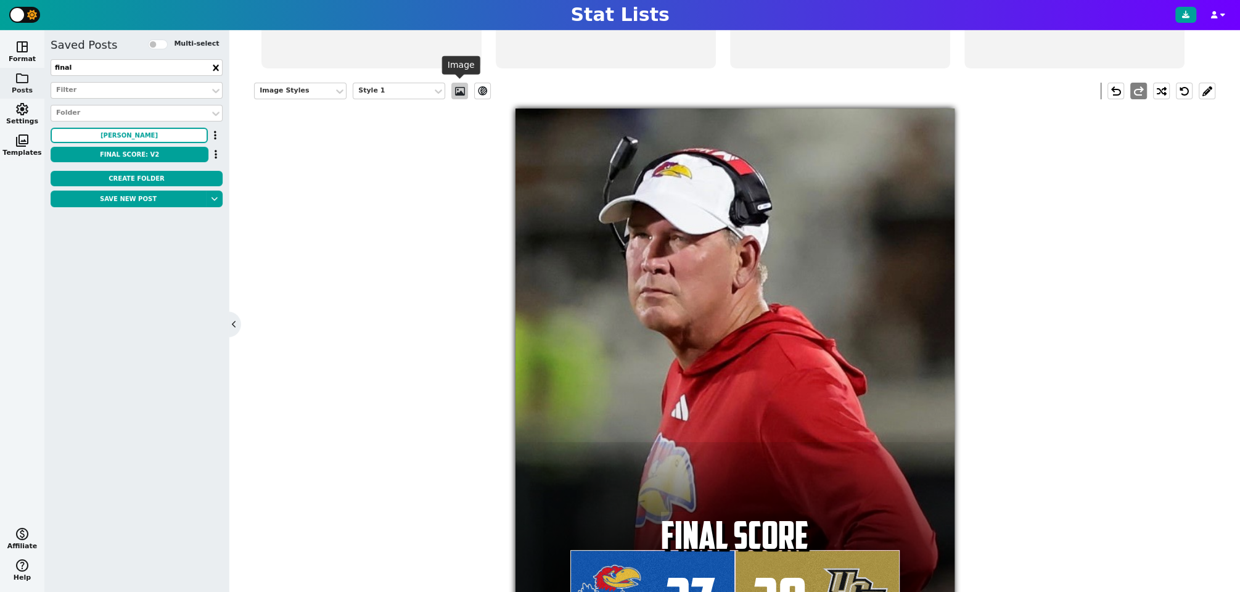
click at [461, 86] on span at bounding box center [460, 91] width 12 height 10
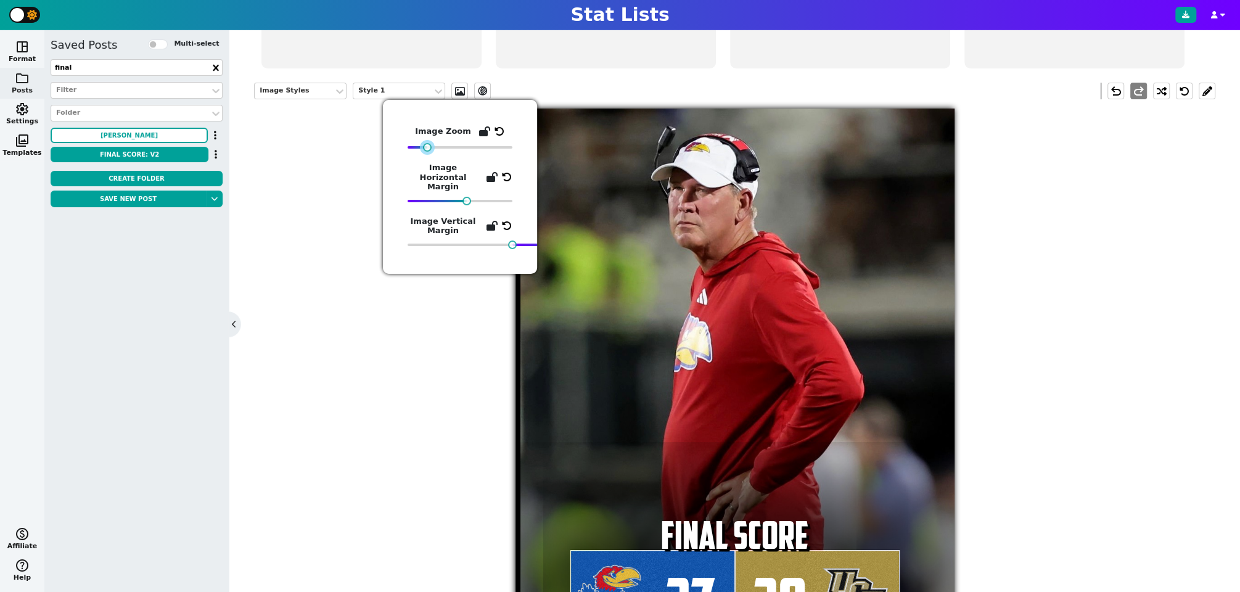
drag, startPoint x: 513, startPoint y: 144, endPoint x: 429, endPoint y: 152, distance: 84.2
click at [429, 152] on div "Image Zoom Image Horizontal Margin Image Vertical Margin" at bounding box center [460, 187] width 105 height 125
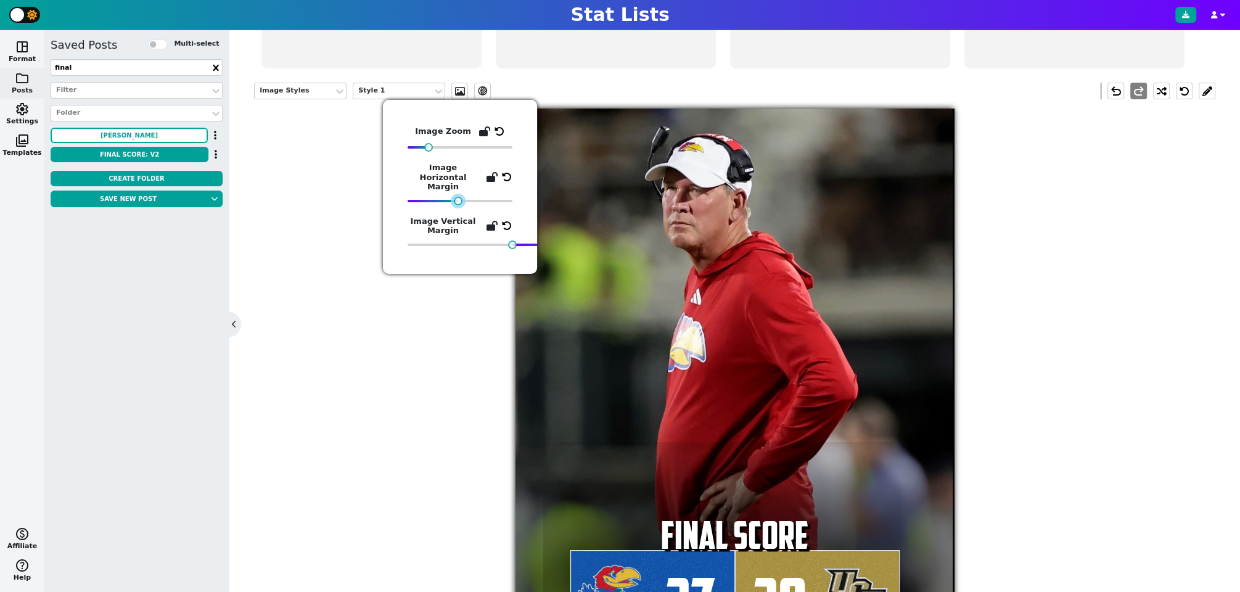
drag, startPoint x: 466, startPoint y: 190, endPoint x: 458, endPoint y: 189, distance: 7.4
click at [458, 197] on div at bounding box center [458, 201] width 9 height 9
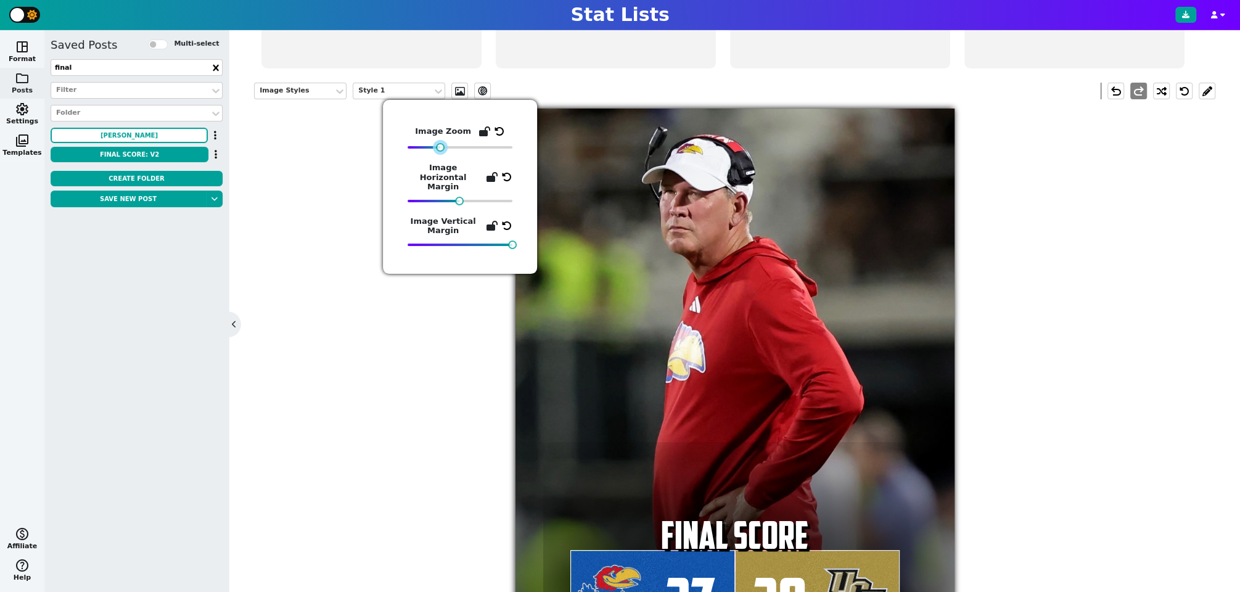
drag, startPoint x: 431, startPoint y: 146, endPoint x: 442, endPoint y: 146, distance: 11.1
click at [442, 146] on div at bounding box center [440, 147] width 9 height 9
click at [1091, 378] on div "Image Styles Style 1 ev_shadow undo redo 27 FINAL SCORE 20" at bounding box center [734, 365] width 961 height 584
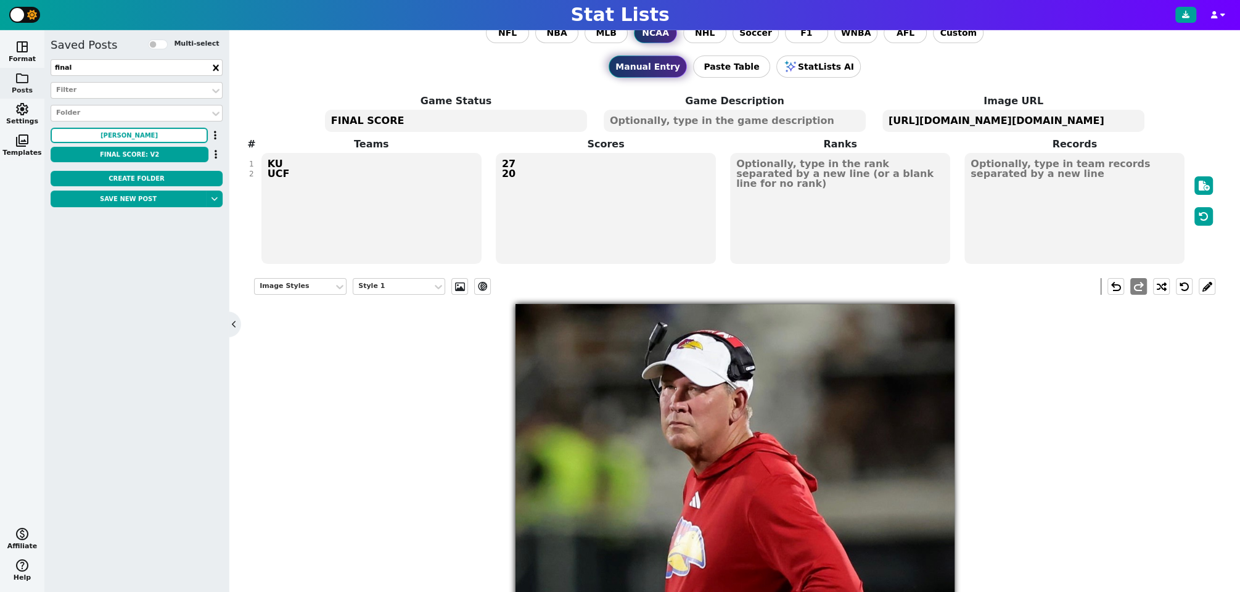
scroll to position [6, 0]
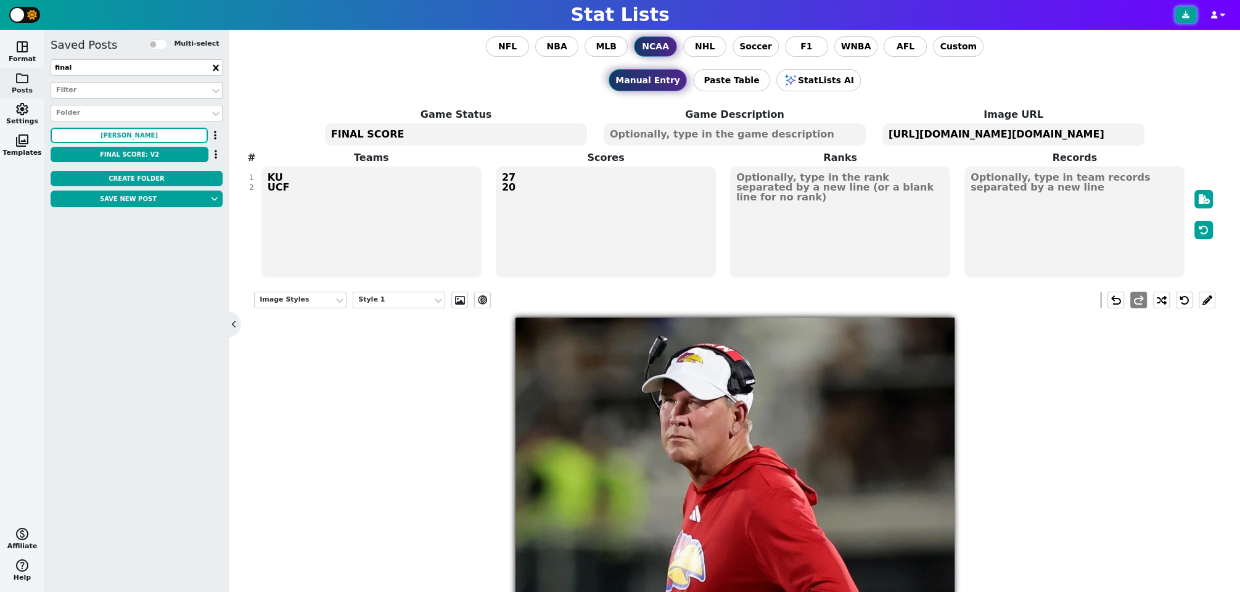
click at [1183, 19] on button at bounding box center [1185, 15] width 21 height 16
click at [1069, 132] on textarea "[URL][DOMAIN_NAME][DOMAIN_NAME]" at bounding box center [1013, 134] width 262 height 22
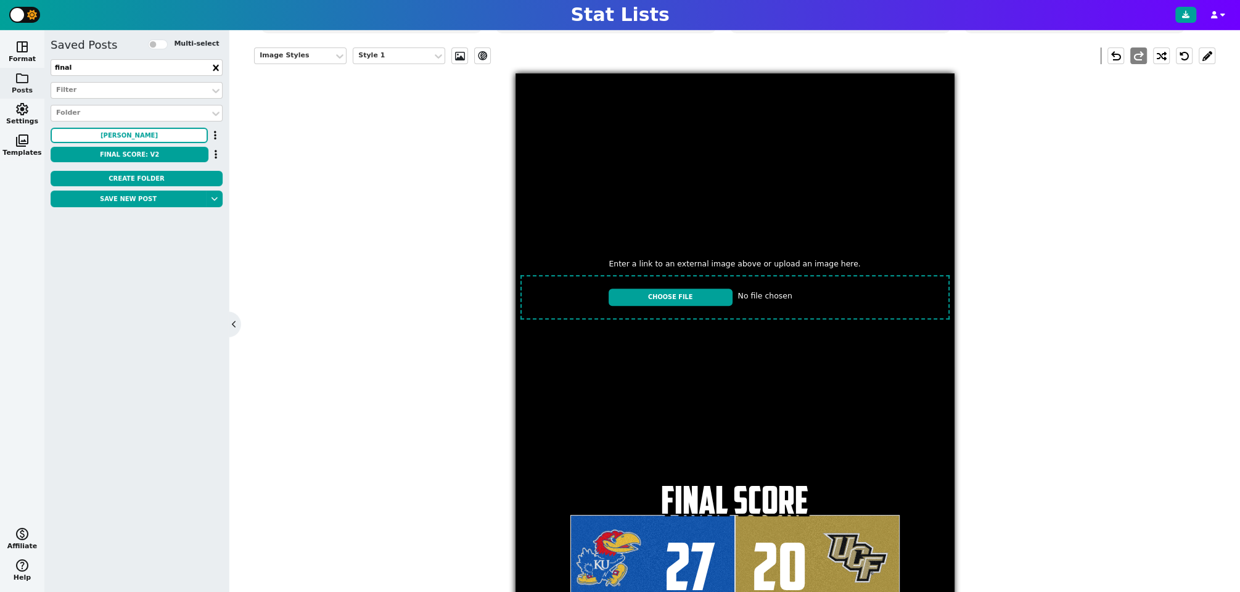
scroll to position [273, 0]
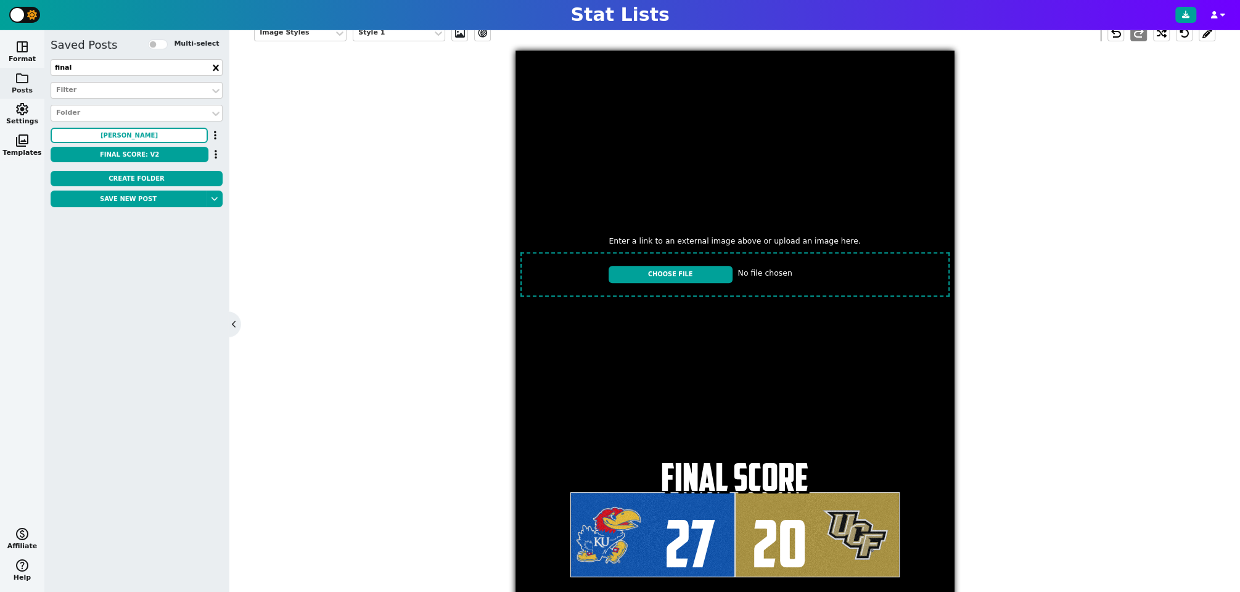
click at [694, 275] on input "file" at bounding box center [735, 274] width 439 height 54
type input "C:\fakepath\IMG_3117.jpeg"
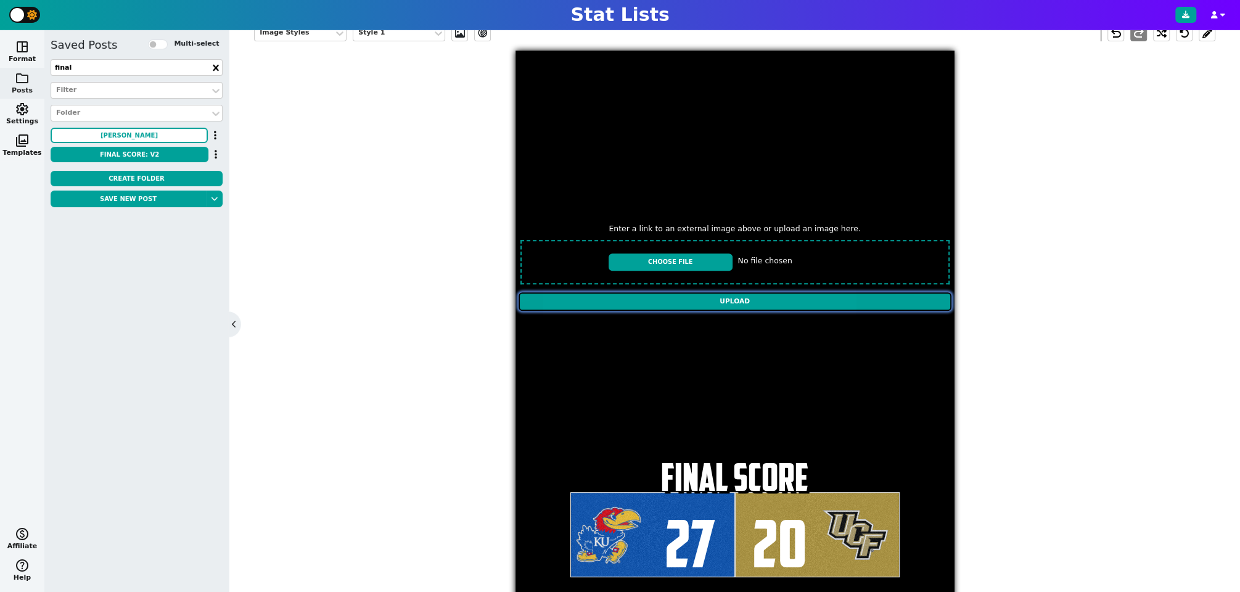
click at [755, 296] on input "Upload" at bounding box center [735, 301] width 433 height 19
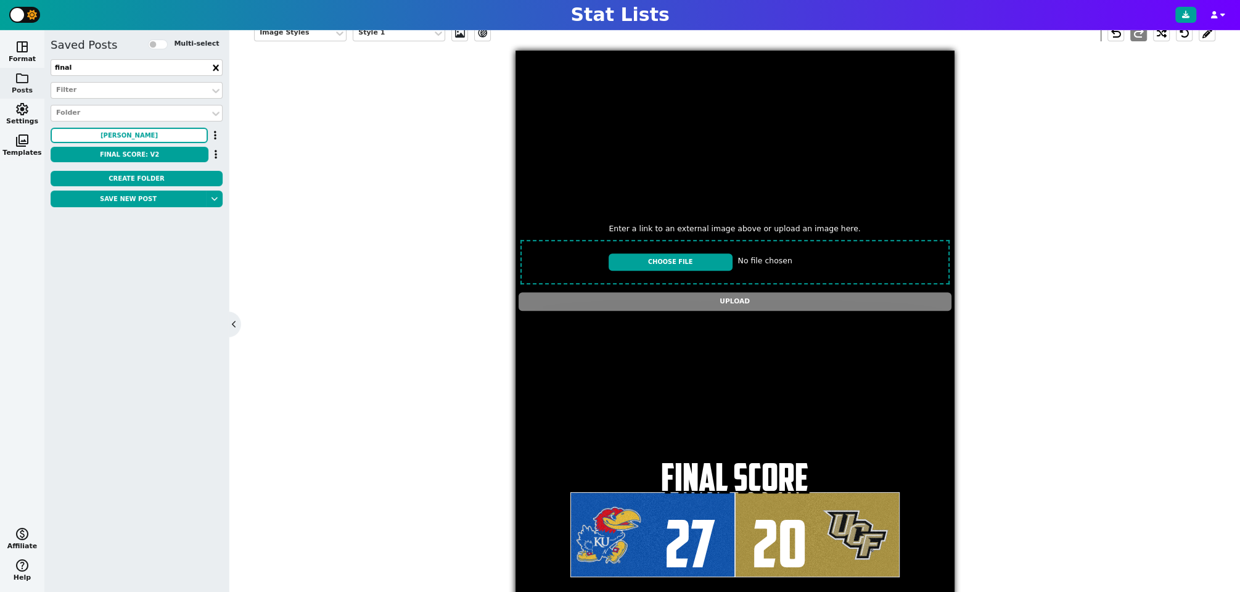
type textarea "[URL][DOMAIN_NAME][DOMAIN_NAME]"
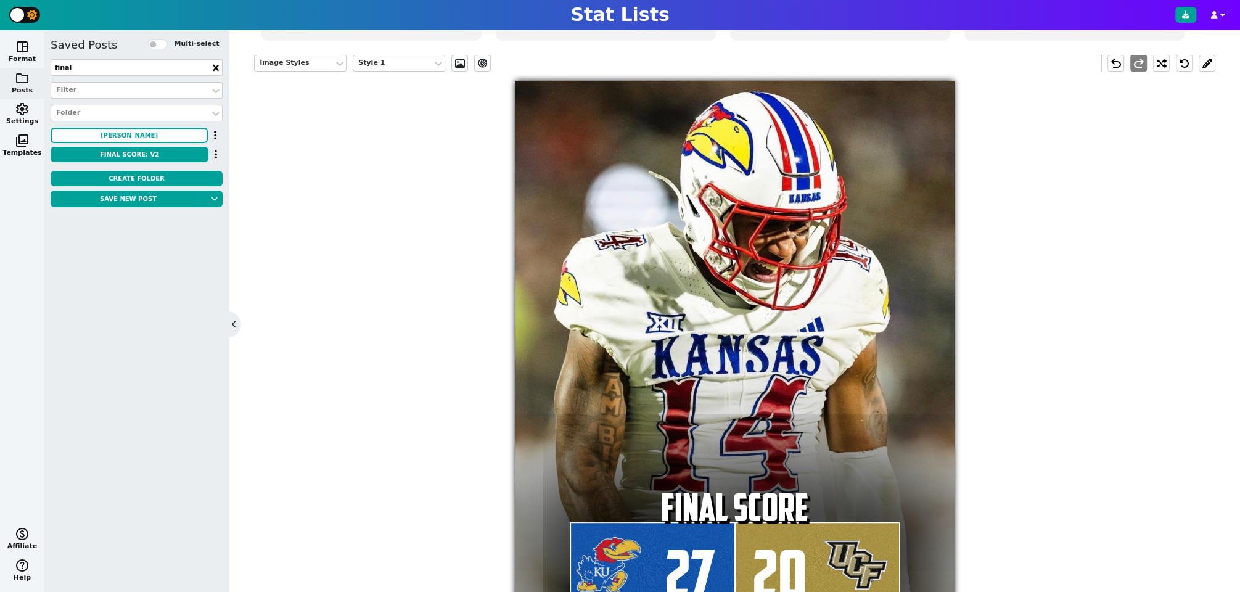
scroll to position [213, 0]
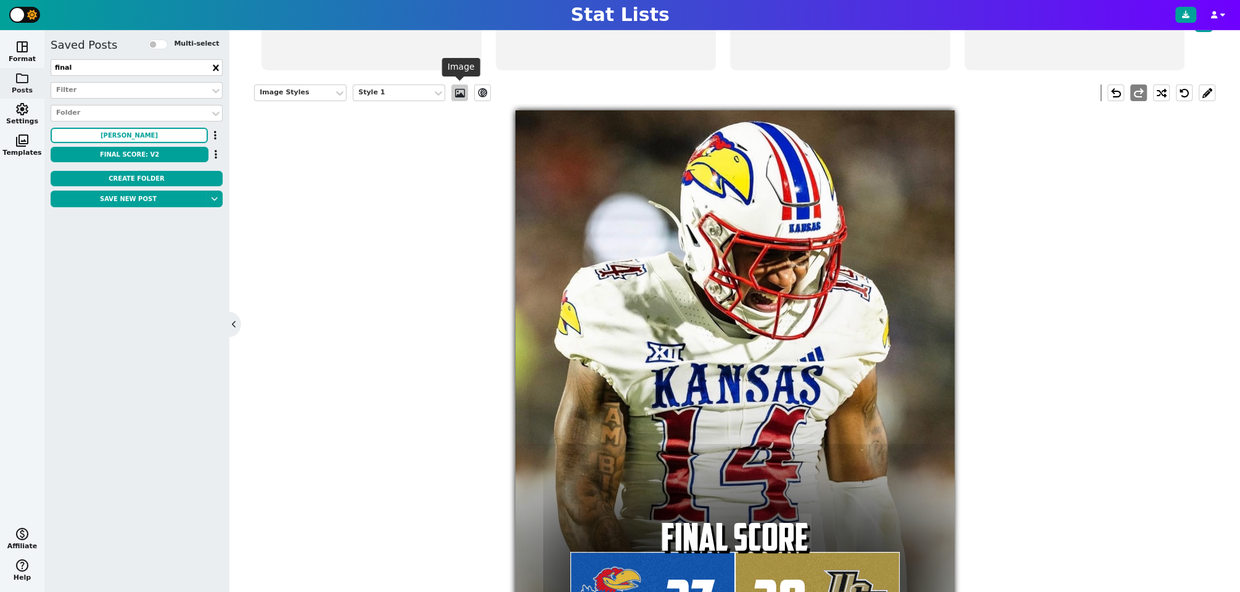
click at [456, 92] on span at bounding box center [460, 93] width 12 height 10
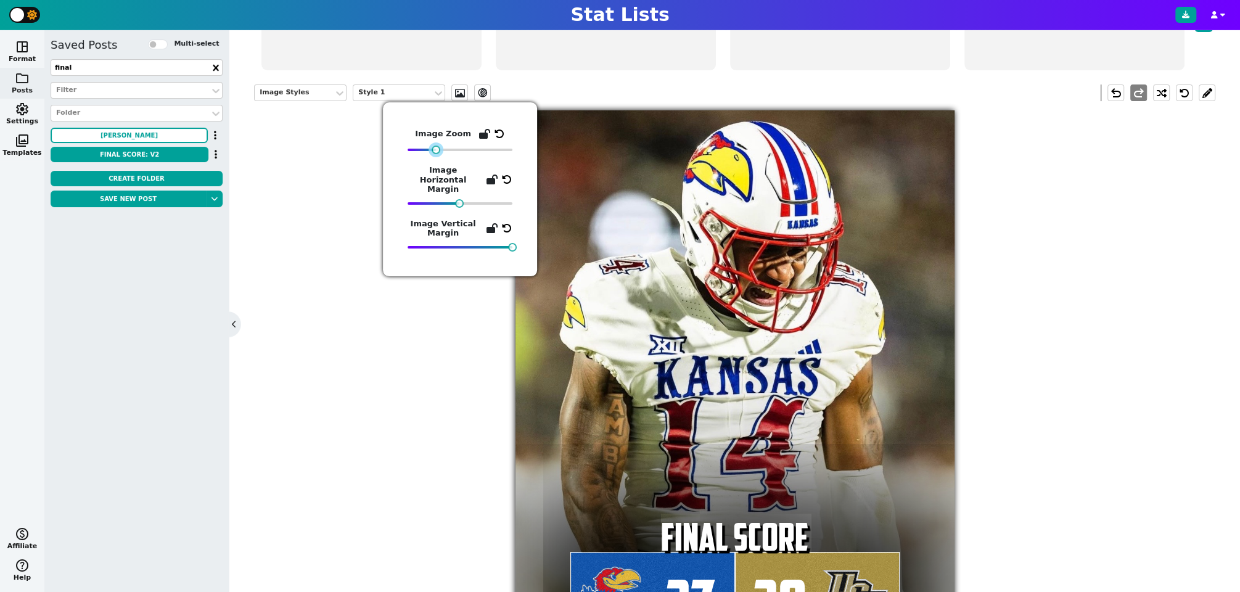
click at [437, 152] on div at bounding box center [436, 150] width 9 height 9
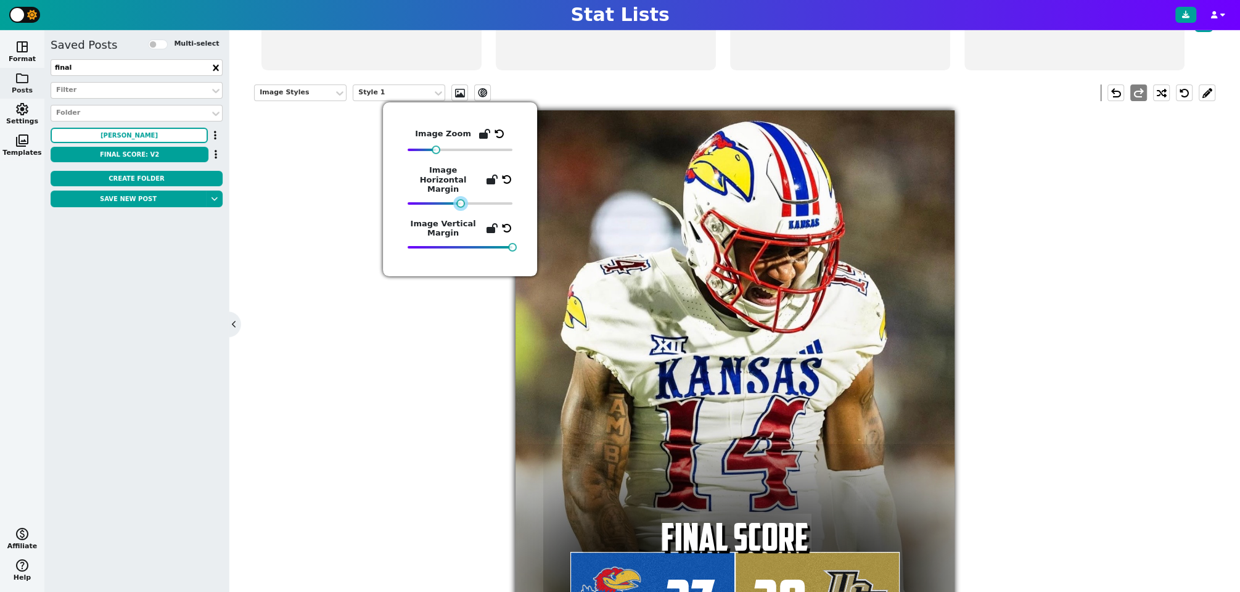
click at [459, 199] on div at bounding box center [460, 203] width 9 height 9
click at [398, 389] on div "Image Styles Style 1 ev_shadow undo redo 27 FINAL SCORE 20" at bounding box center [734, 367] width 961 height 584
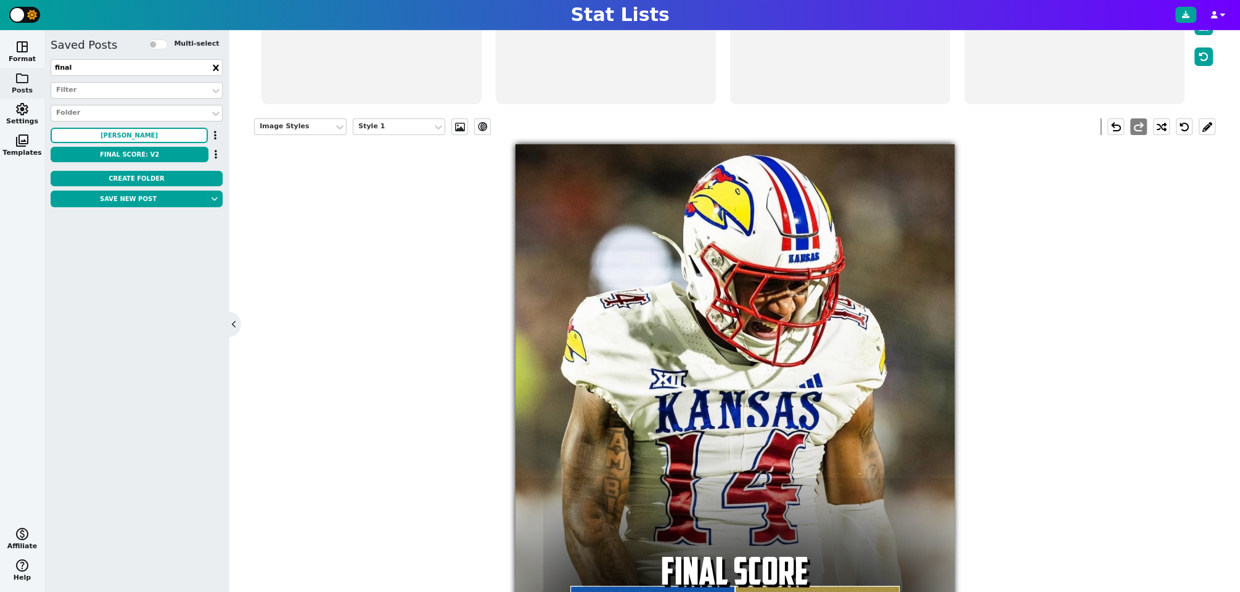
scroll to position [157, 0]
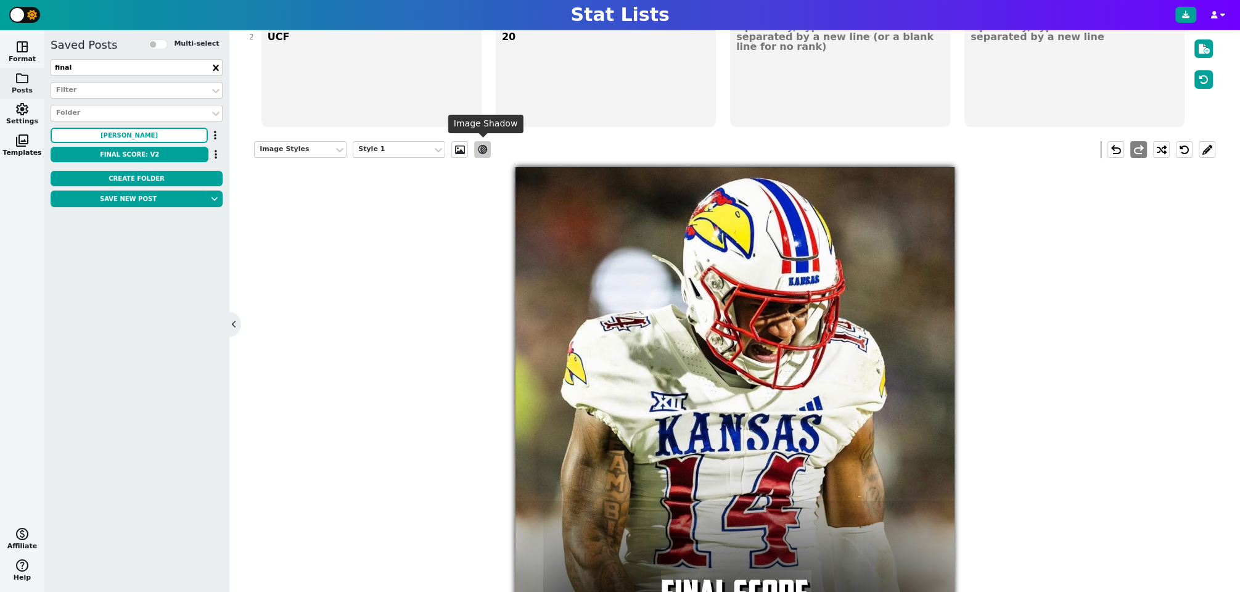
click at [482, 152] on span "ev_shadow" at bounding box center [483, 149] width 12 height 11
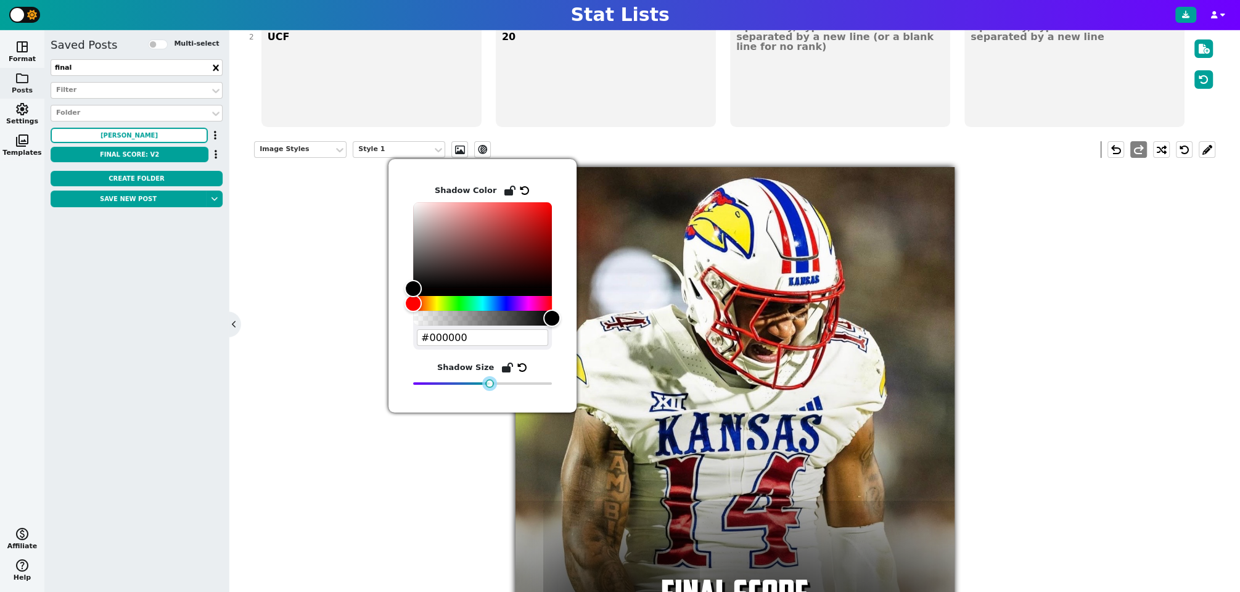
drag, startPoint x: 470, startPoint y: 385, endPoint x: 490, endPoint y: 385, distance: 20.4
click at [490, 385] on div at bounding box center [489, 383] width 9 height 9
click at [469, 510] on div "Image Styles Style 1 ev_shadow undo redo 27 FINAL SCORE 20" at bounding box center [734, 424] width 961 height 584
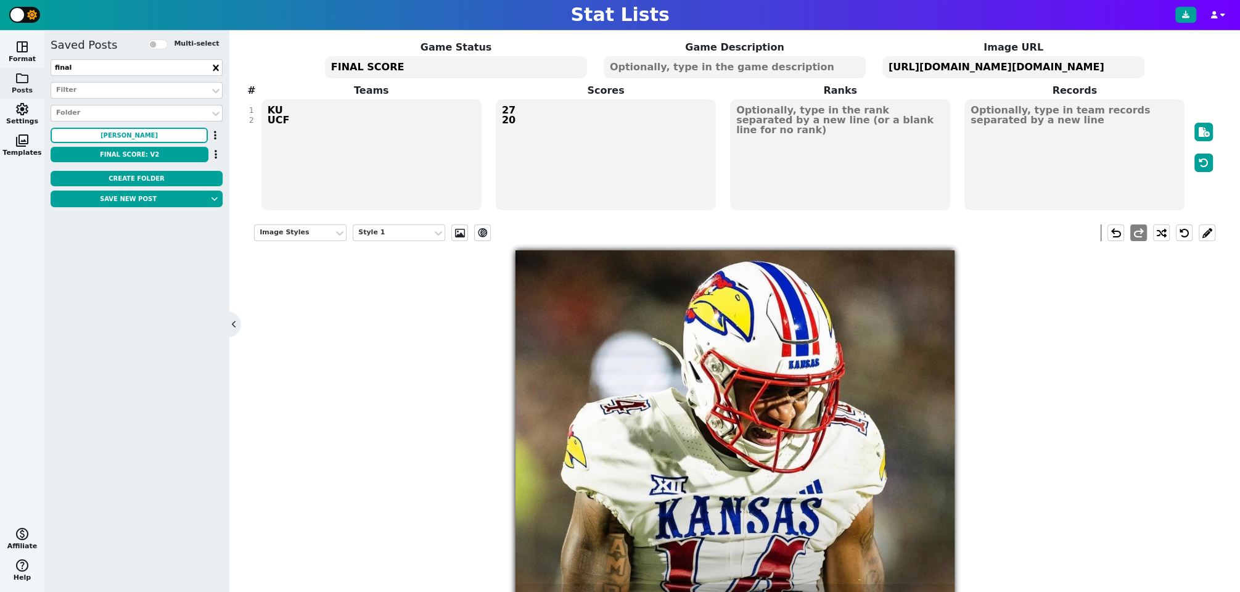
scroll to position [68, 0]
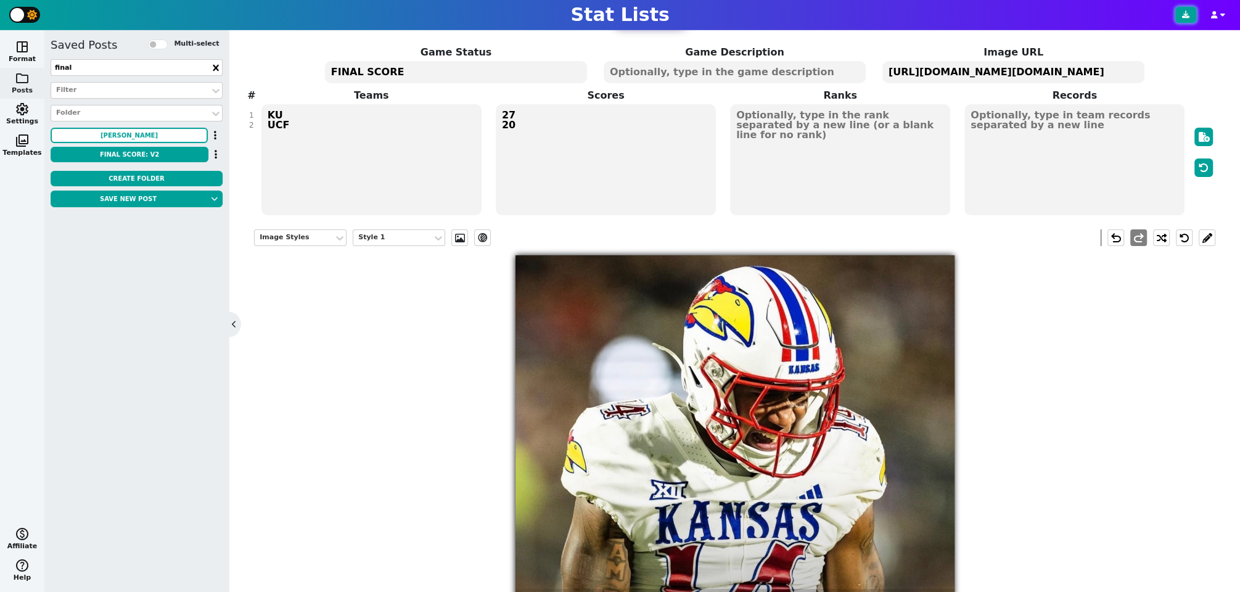
click at [1182, 17] on icon at bounding box center [1185, 14] width 7 height 7
